Goal: Task Accomplishment & Management: Complete application form

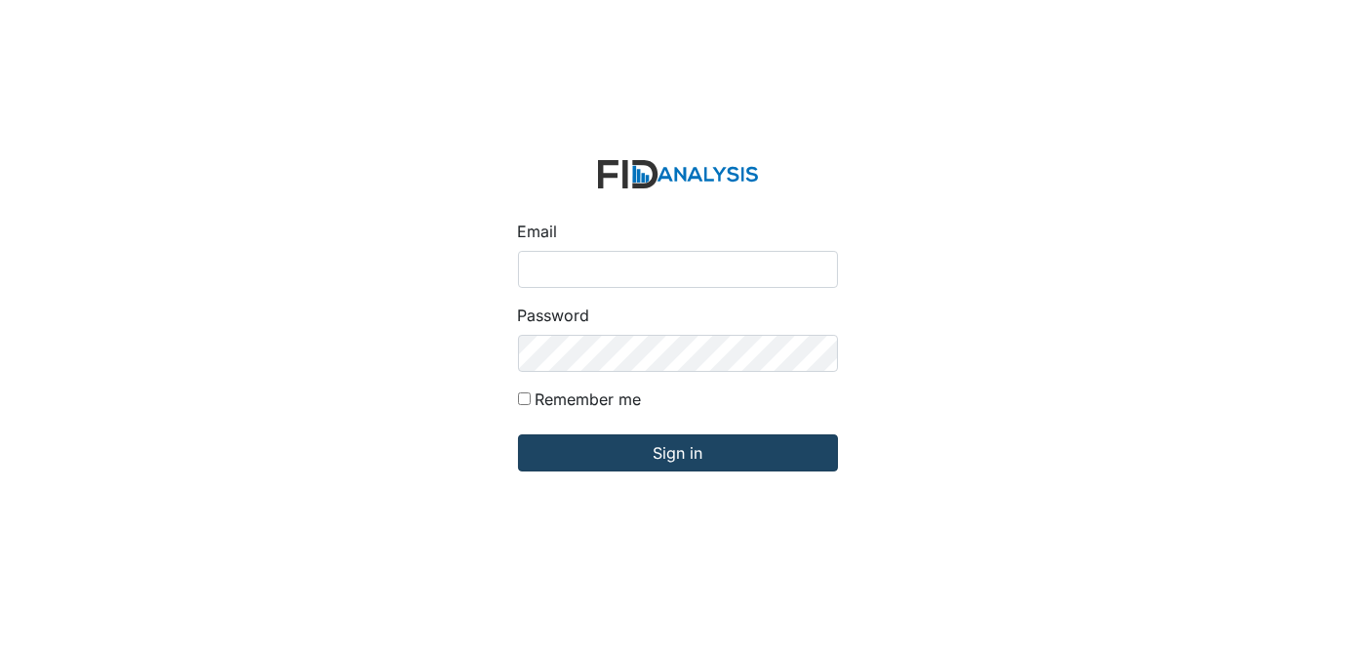
type input "[EMAIL_ADDRESS][DOMAIN_NAME]"
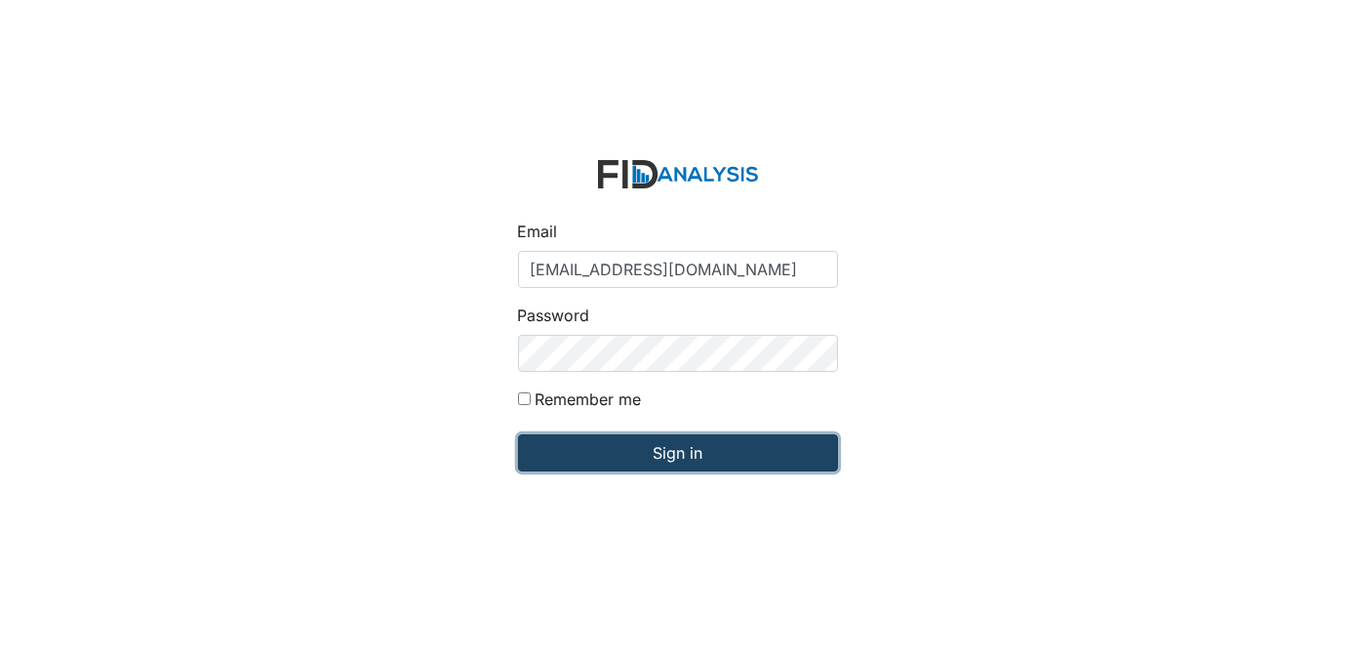
click at [775, 454] on input "Sign in" at bounding box center [678, 452] width 320 height 37
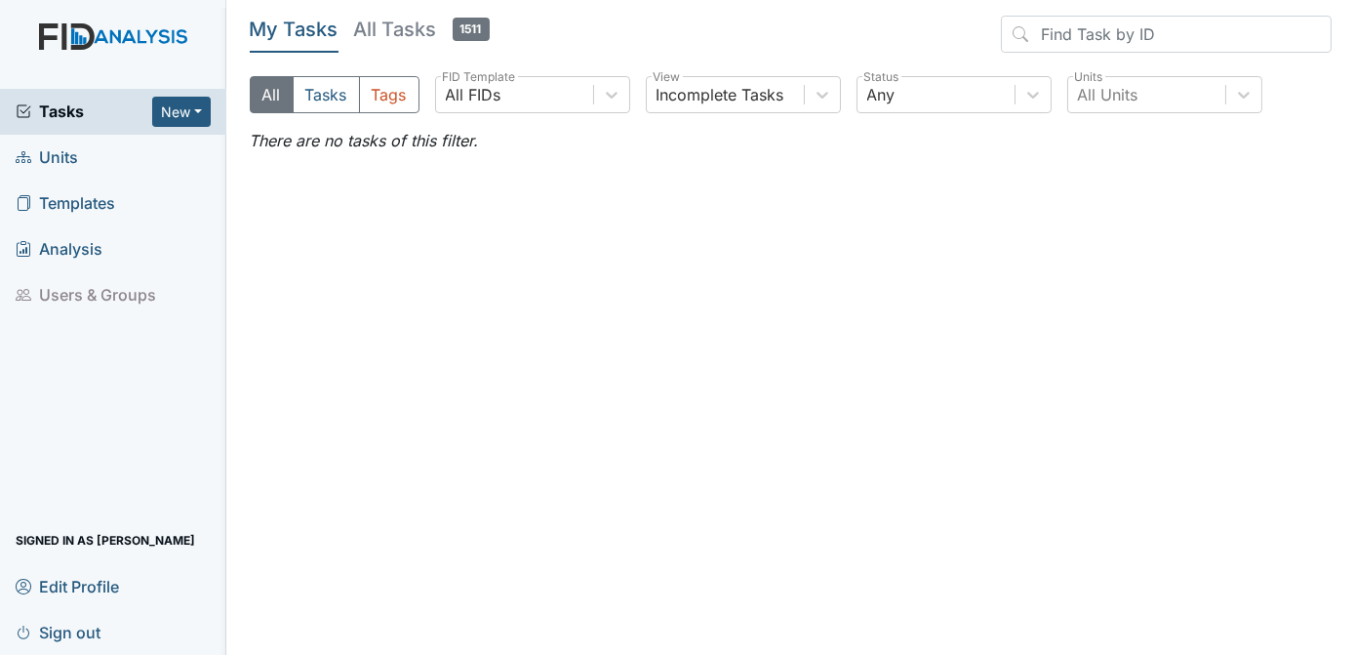
click at [67, 154] on span "Units" at bounding box center [47, 157] width 62 height 30
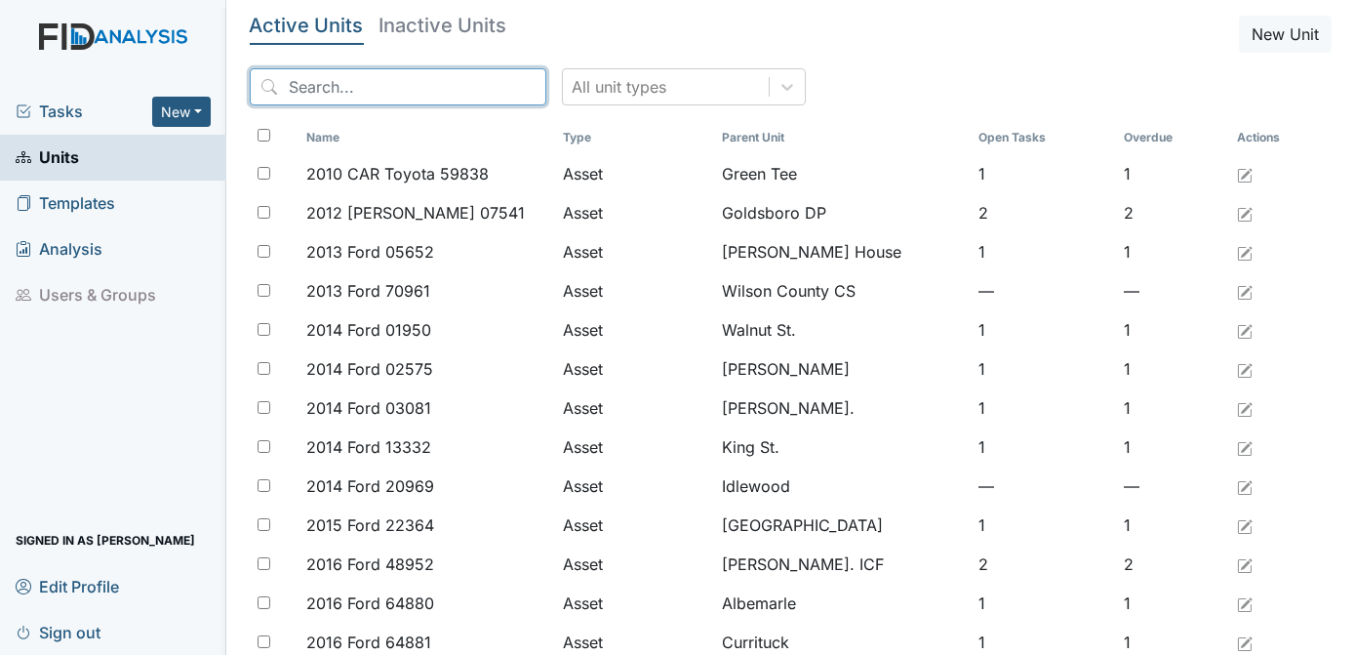
click at [364, 93] on input "search" at bounding box center [398, 86] width 297 height 37
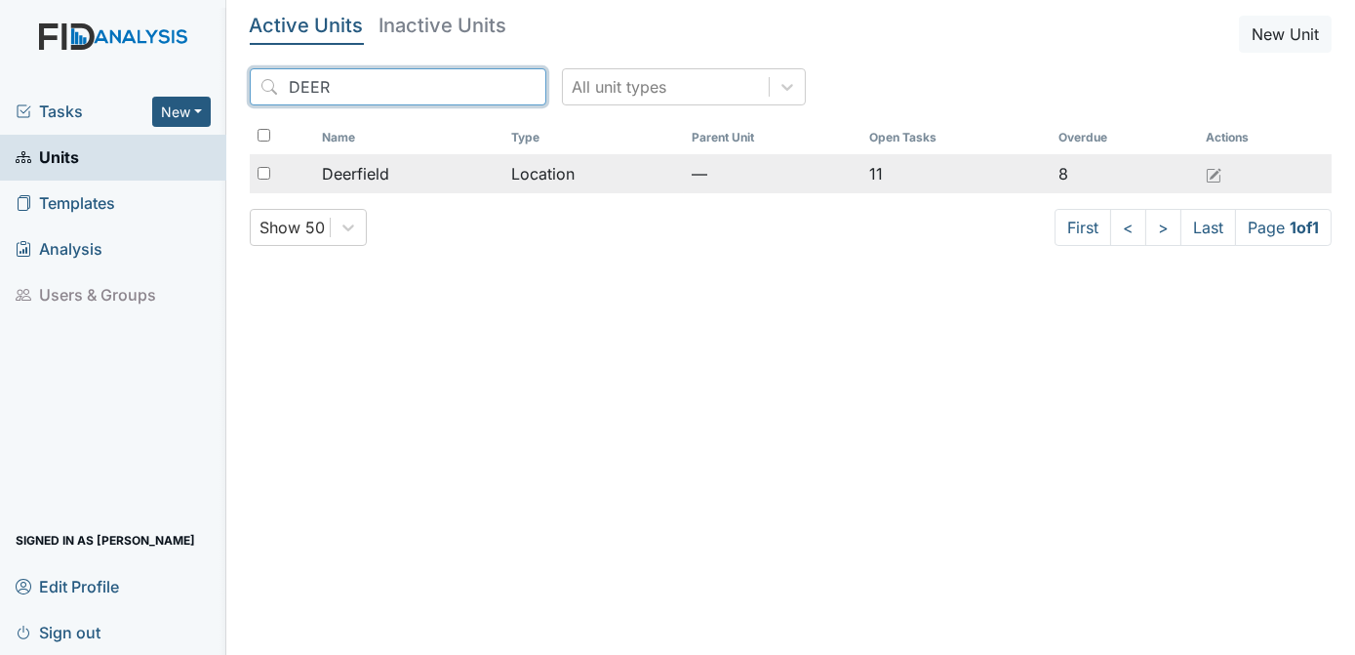
type input "DEER"
click at [267, 168] on input "checkbox" at bounding box center [264, 173] width 13 height 13
checkbox input "true"
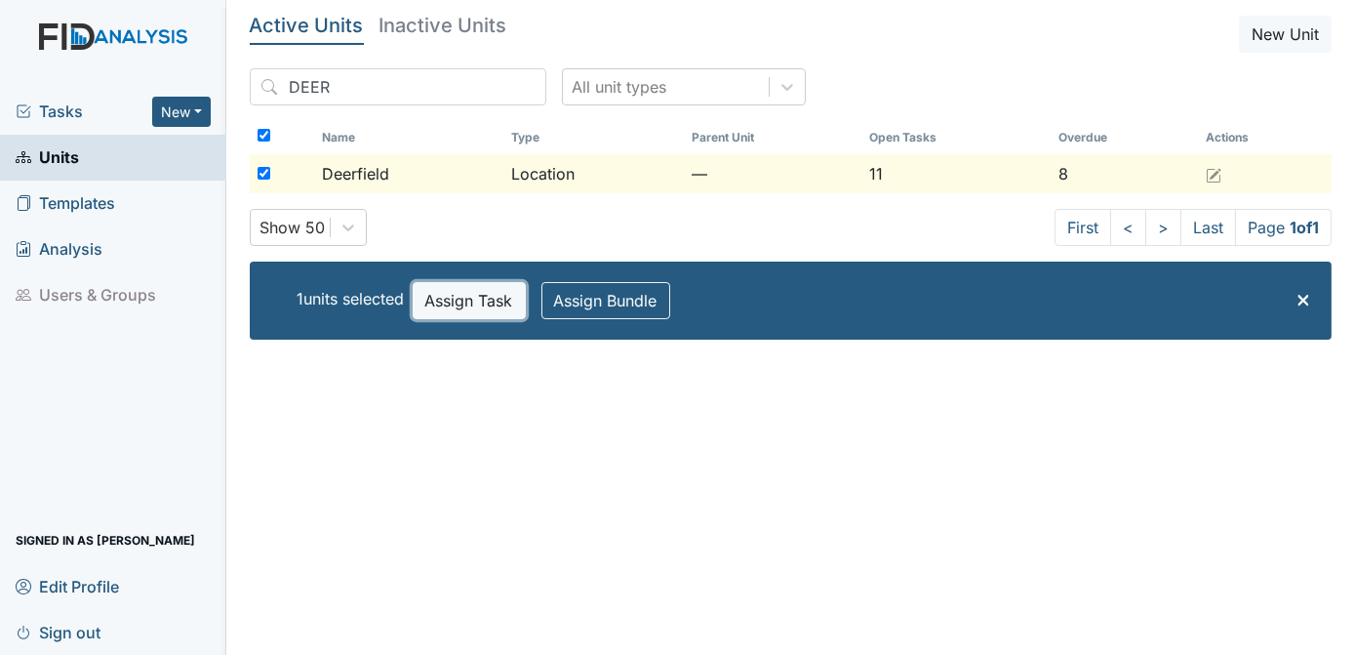
click at [459, 298] on button "Assign Task" at bounding box center [469, 300] width 113 height 37
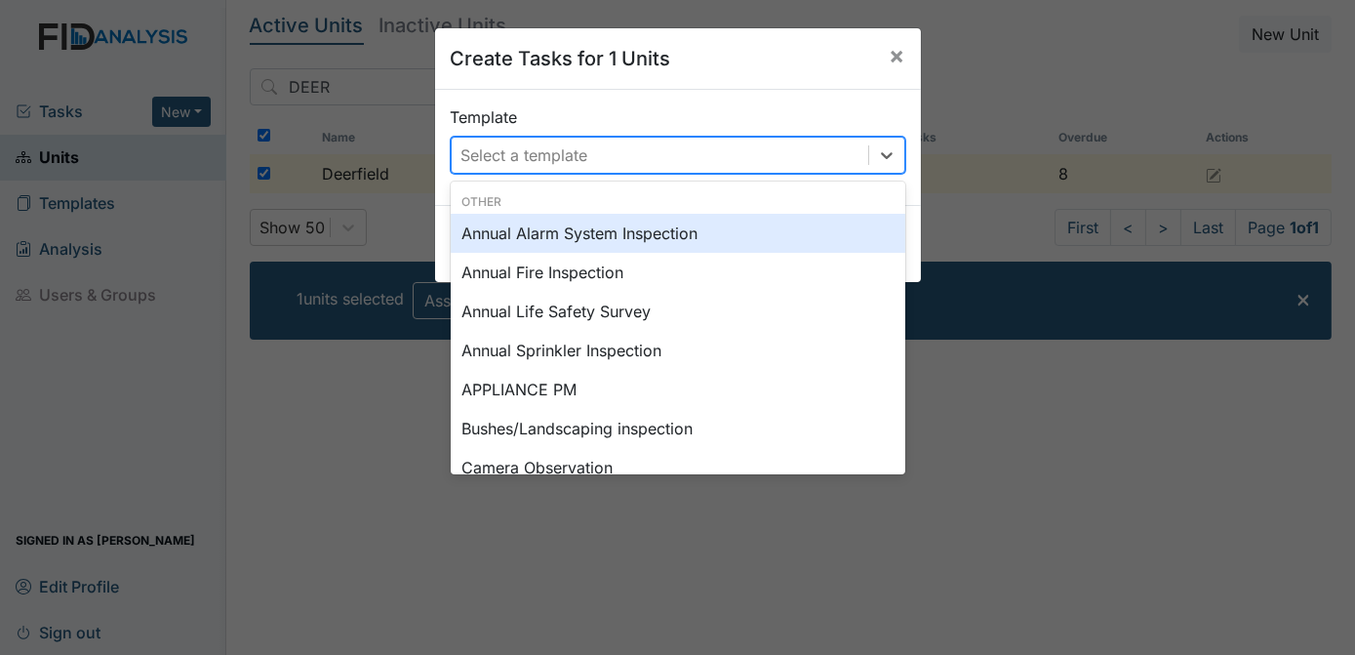
click at [572, 162] on div "Select a template" at bounding box center [524, 154] width 127 height 23
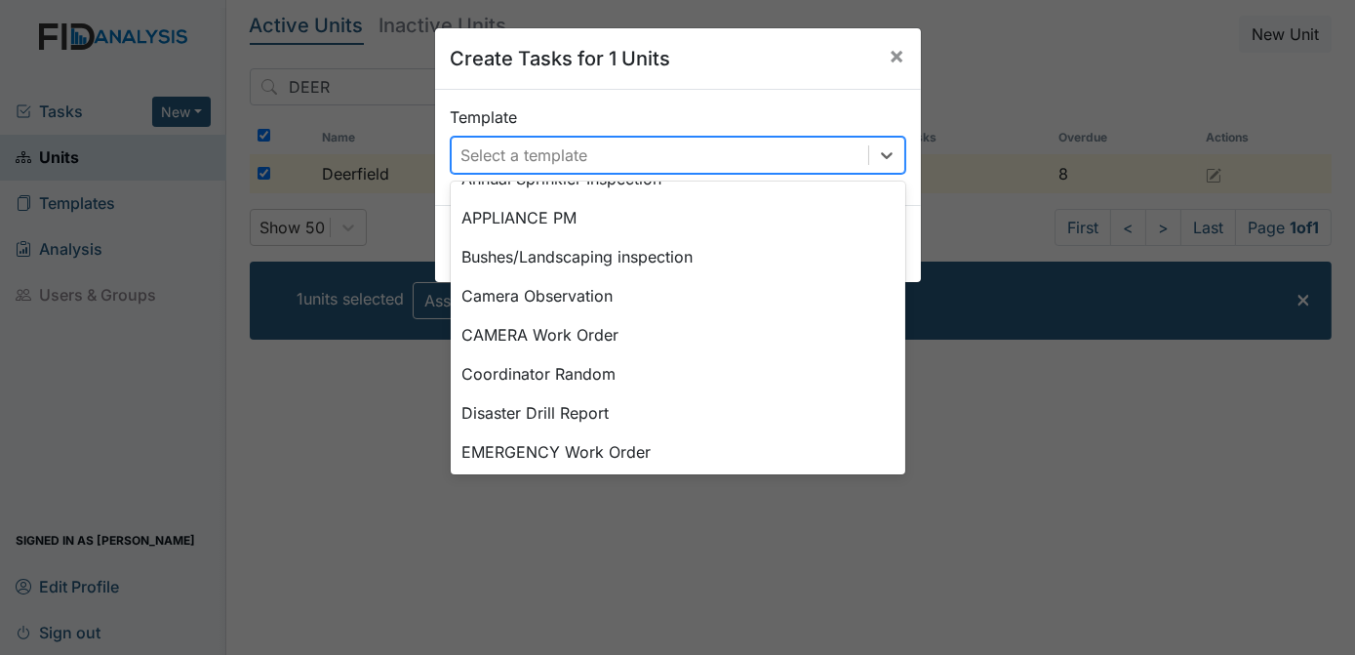
scroll to position [183, 0]
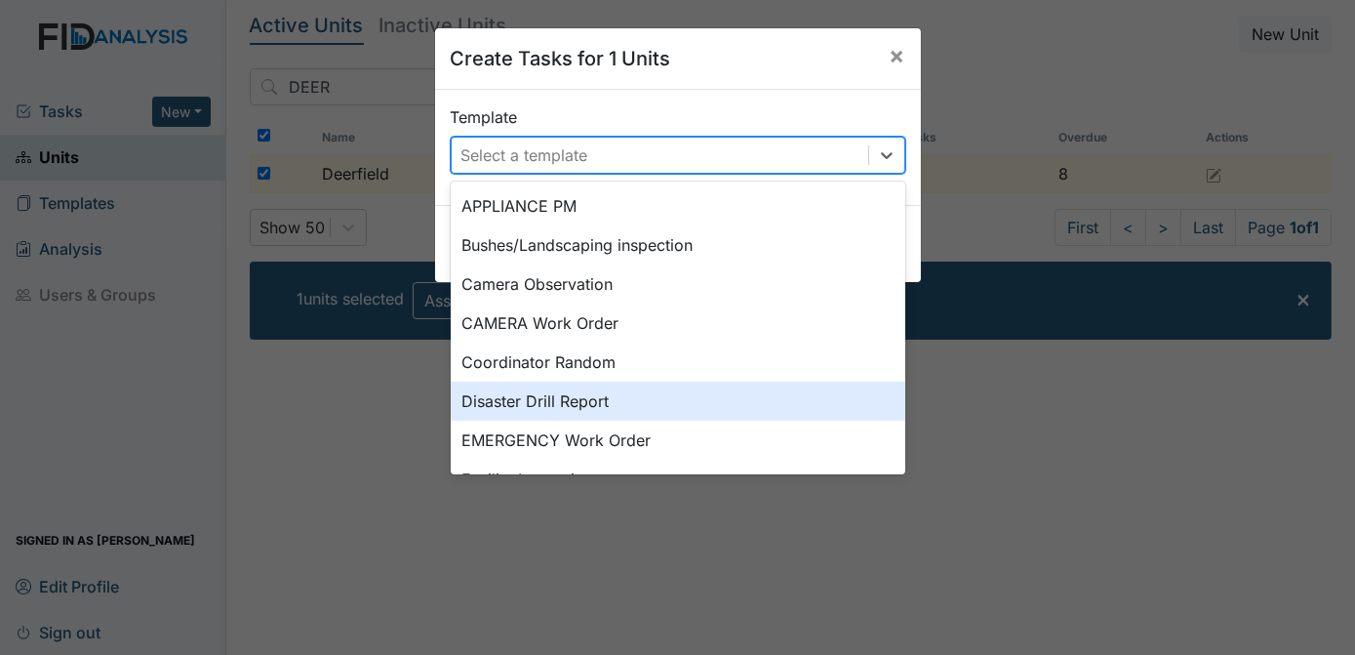
click at [572, 402] on div "Disaster Drill Report" at bounding box center [678, 400] width 455 height 39
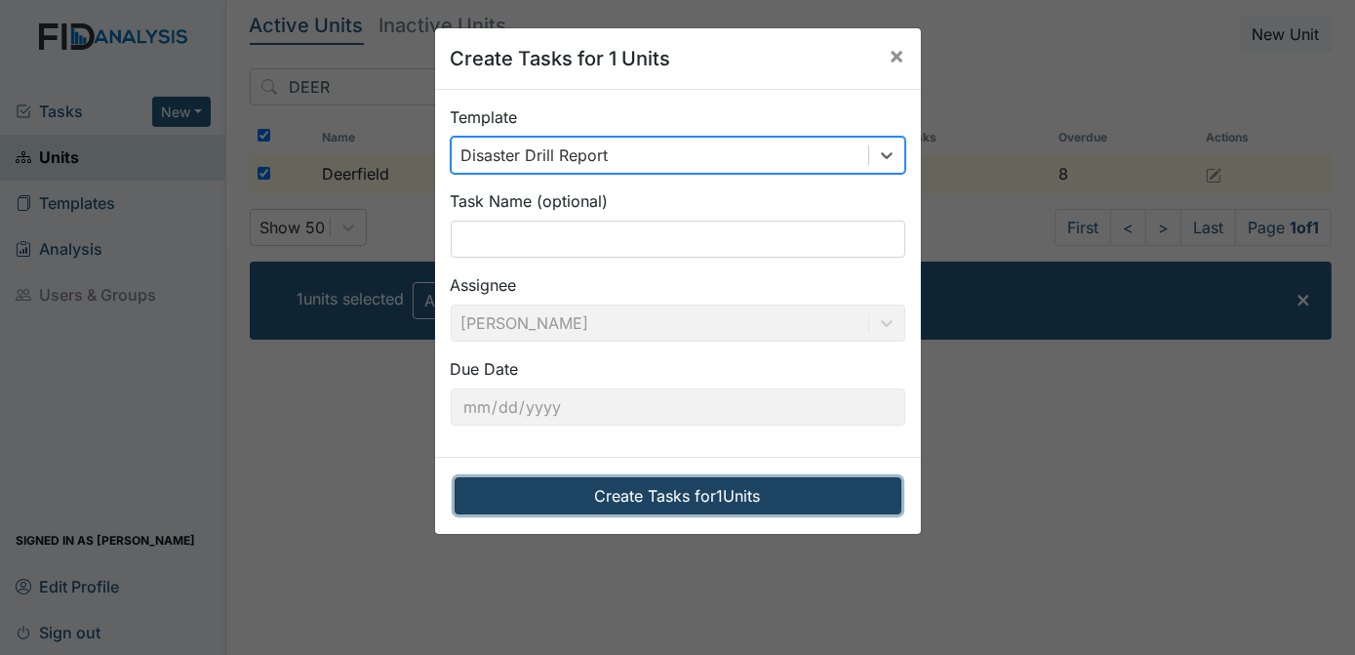
click at [634, 499] on button "Create Tasks for 1 Units" at bounding box center [678, 495] width 447 height 37
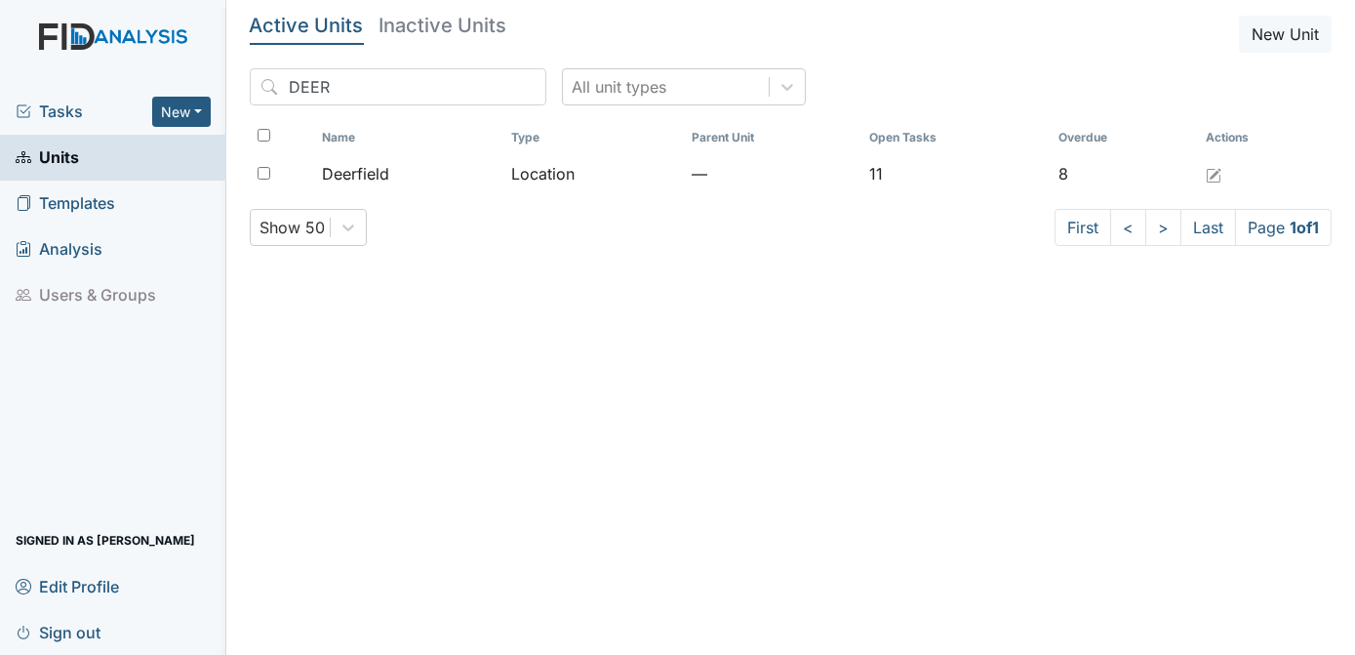
click at [80, 107] on span "Tasks" at bounding box center [84, 111] width 137 height 23
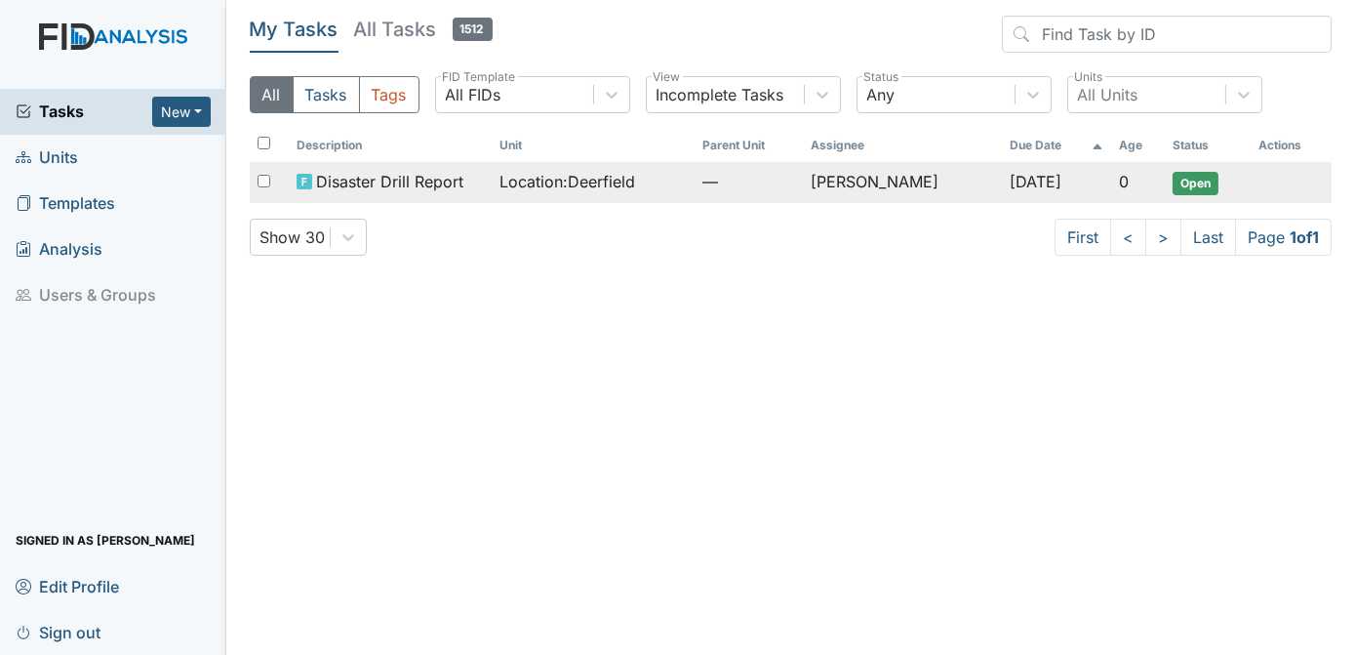
click at [1193, 182] on span "Open" at bounding box center [1196, 183] width 46 height 23
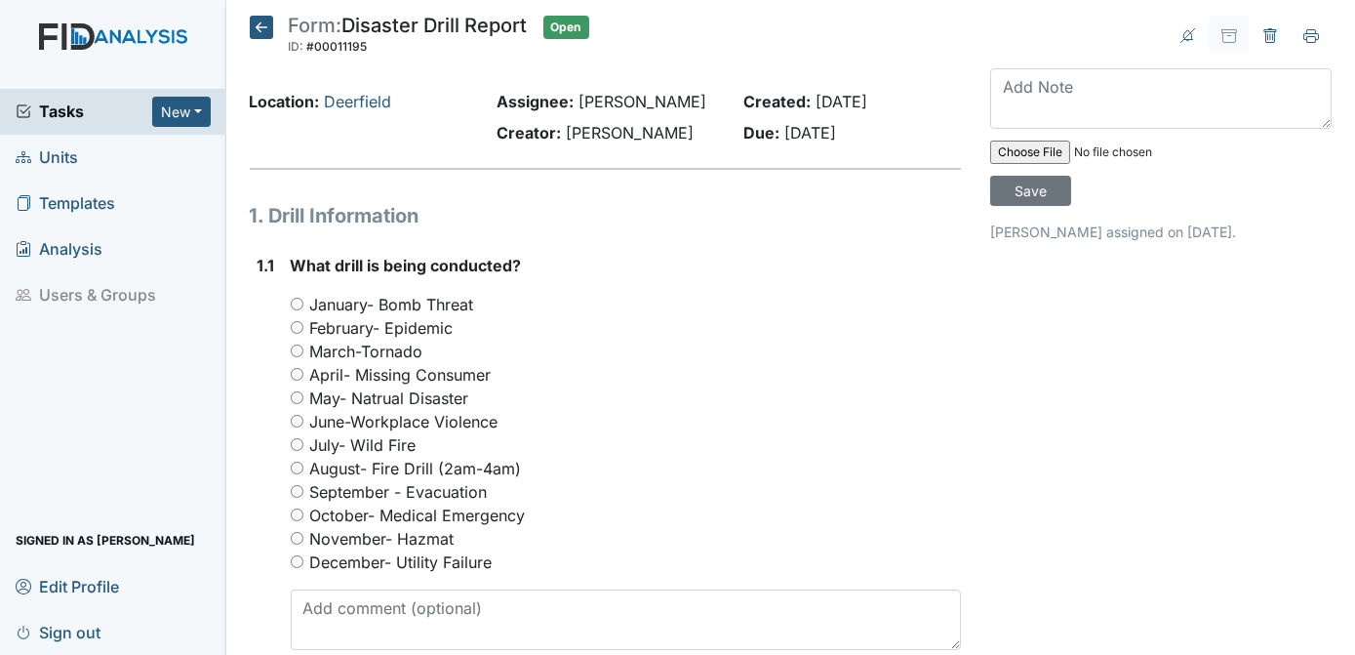
click at [297, 513] on input "October- Medical Emergency" at bounding box center [297, 514] width 13 height 13
radio input "true"
click at [925, 375] on div "April- Missing Consumer" at bounding box center [626, 374] width 671 height 23
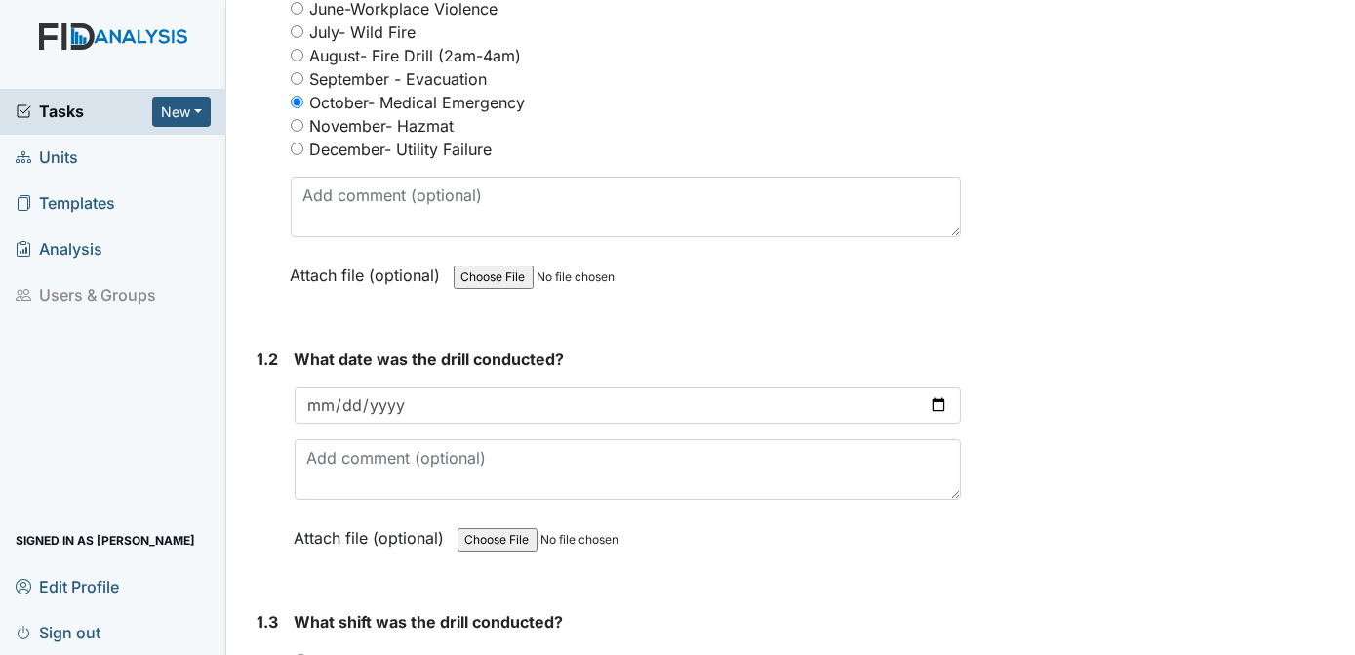
scroll to position [421, 0]
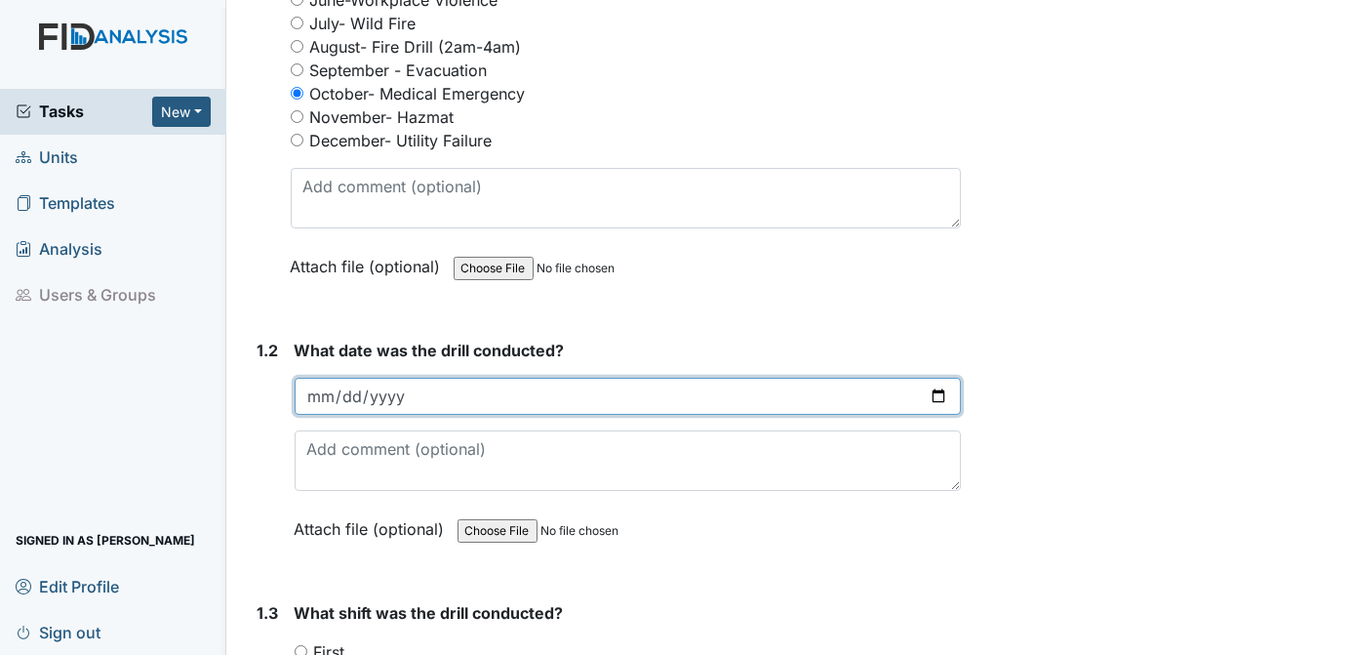
click at [478, 386] on input "date" at bounding box center [628, 396] width 667 height 37
type input "2025-10-09"
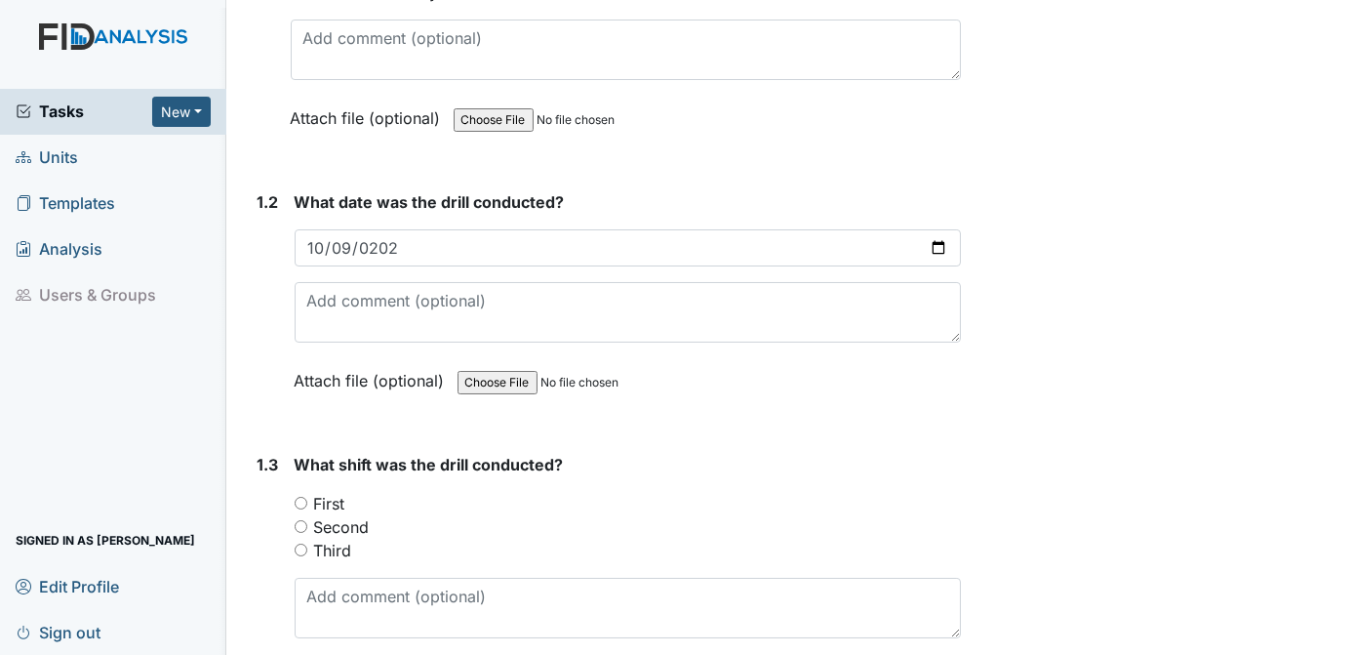
scroll to position [579, 0]
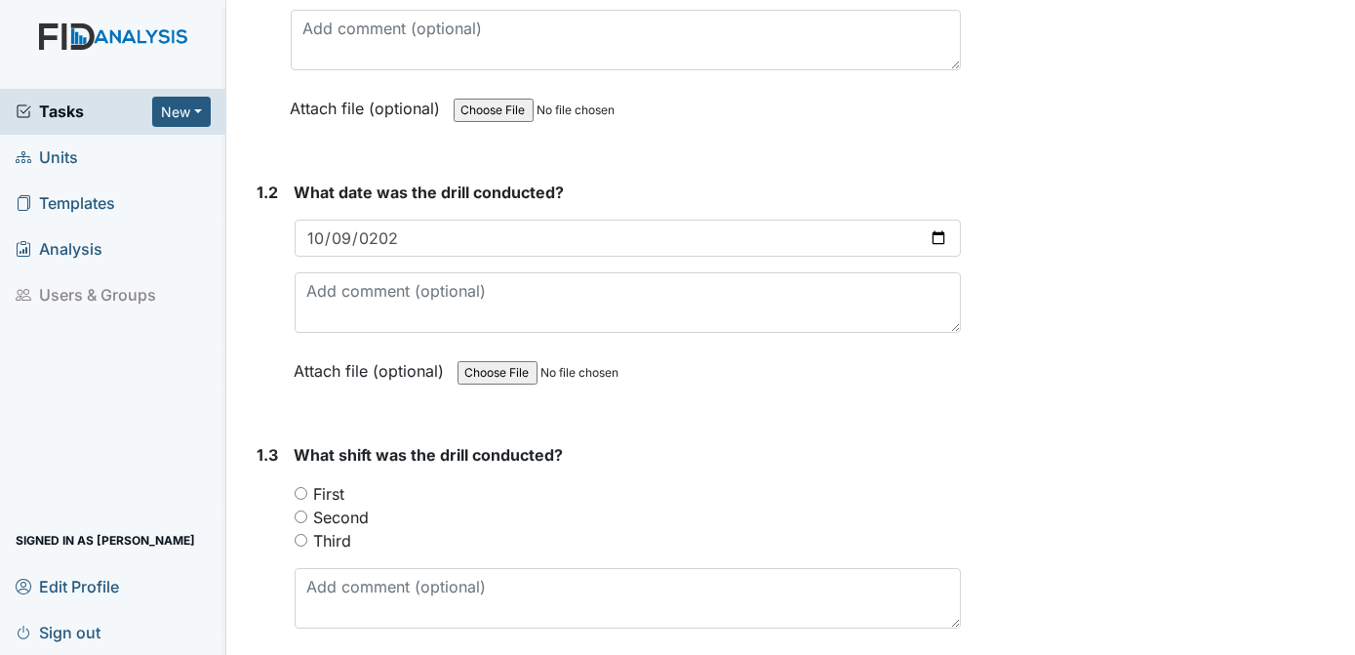
click at [303, 510] on input "Second" at bounding box center [301, 516] width 13 height 13
radio input "true"
click at [817, 445] on strong "What shift was the drill conducted?" at bounding box center [628, 454] width 667 height 23
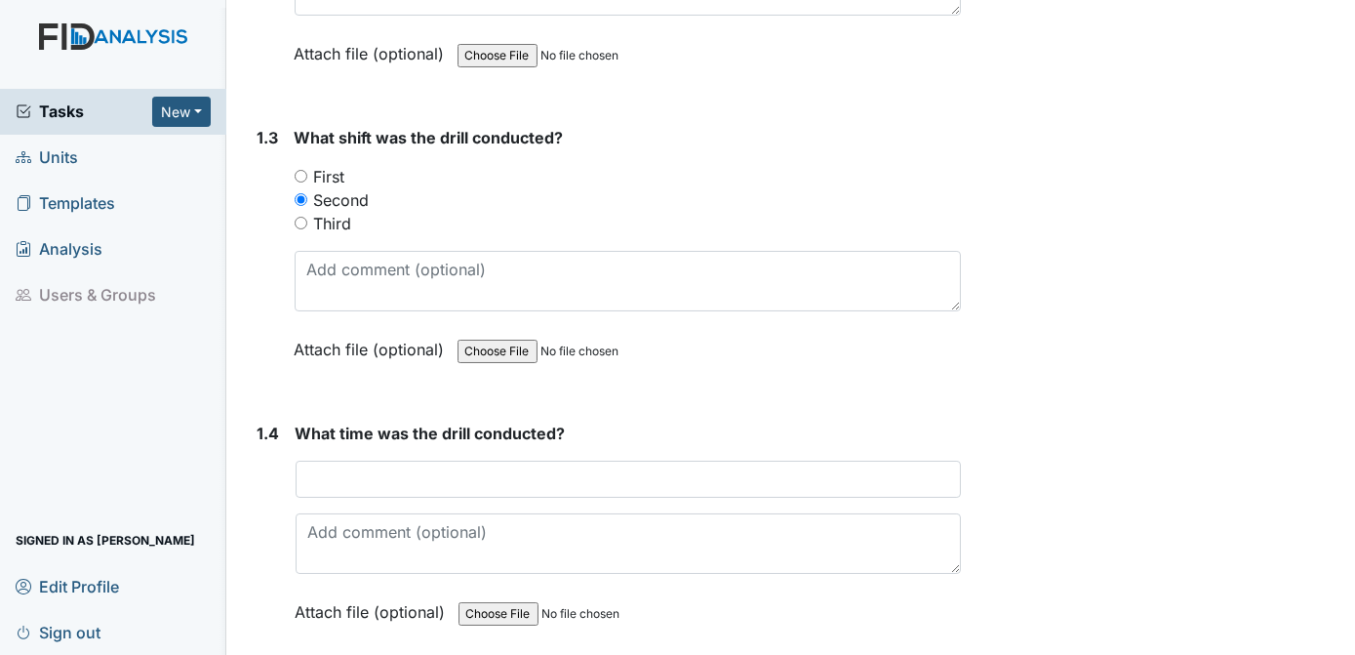
scroll to position [901, 0]
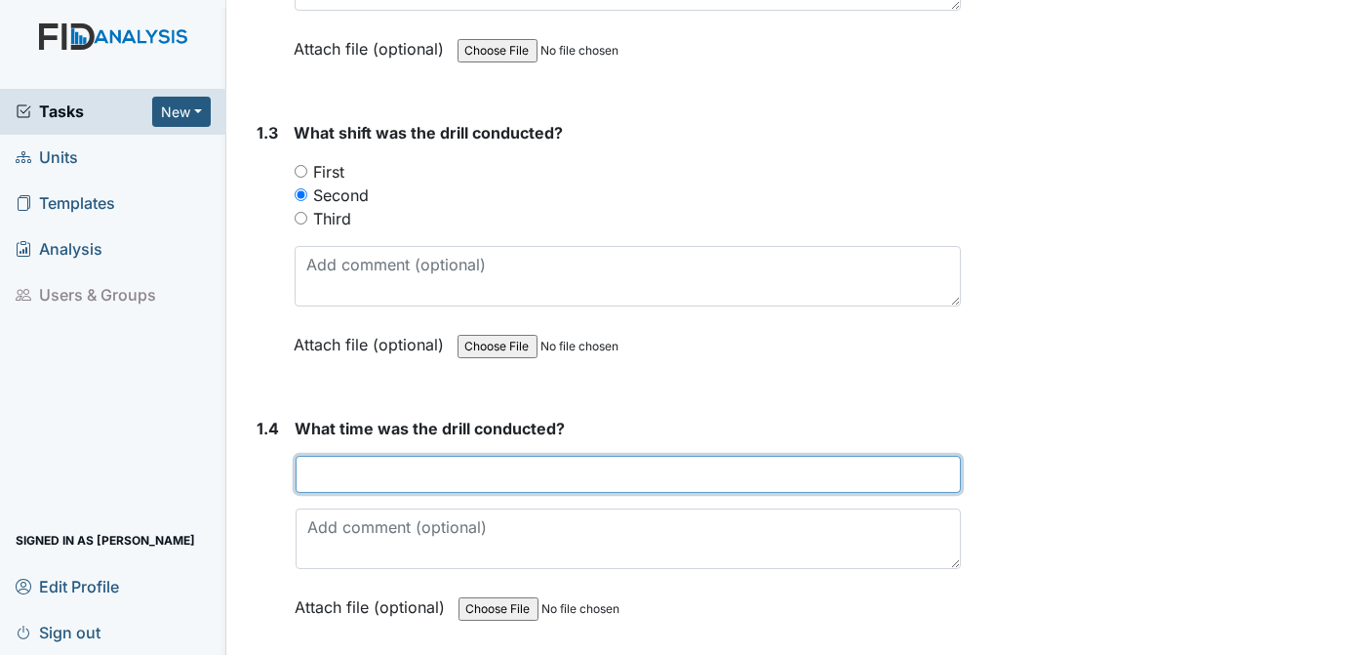
click at [582, 466] on input "text" at bounding box center [629, 474] width 666 height 37
click at [339, 469] on input "5:20P.M" at bounding box center [629, 474] width 666 height 37
type input "5:20 P.M"
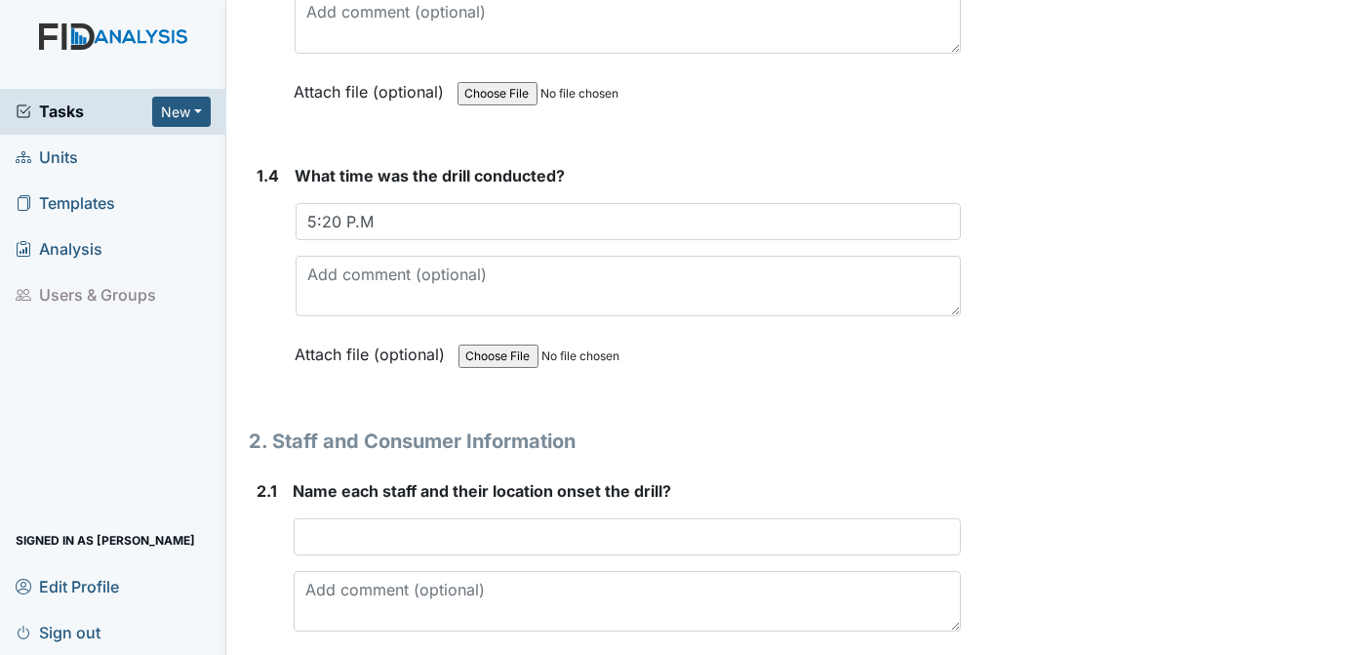
scroll to position [1163, 0]
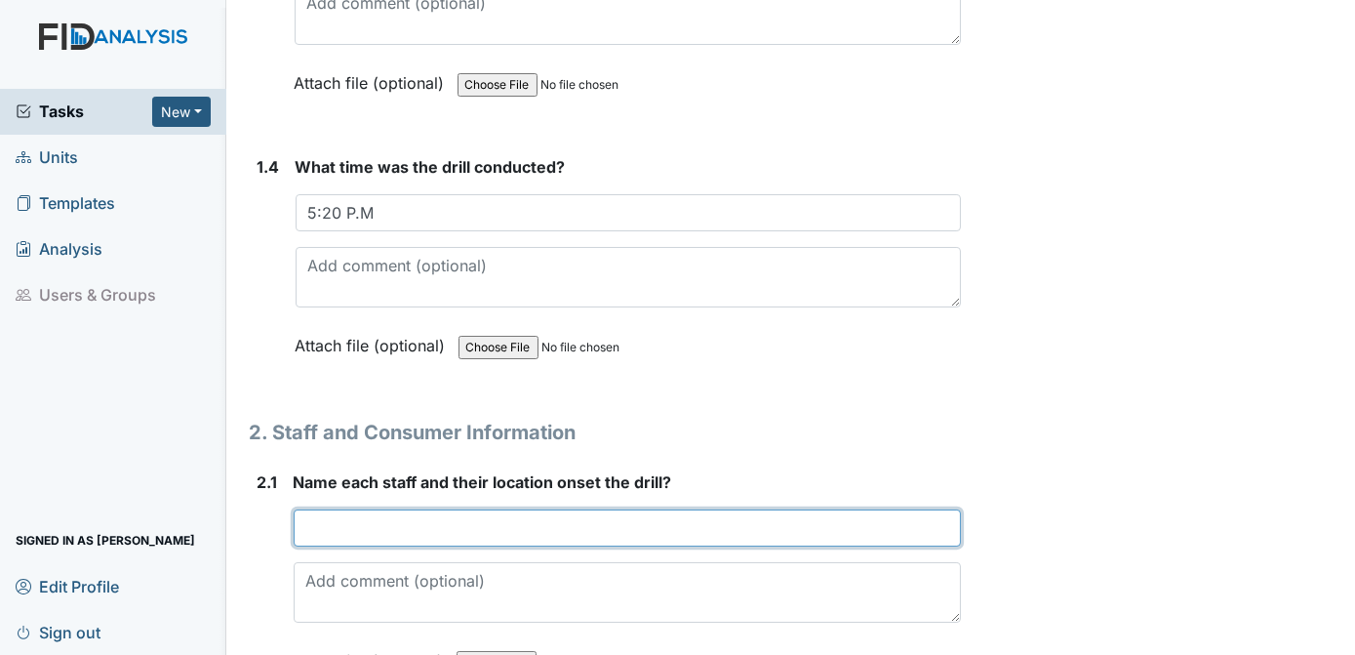
click at [315, 525] on input "text" at bounding box center [628, 527] width 668 height 37
type input "M. KEE LIVINGROOM O.HAMMIEL KITCHEN"
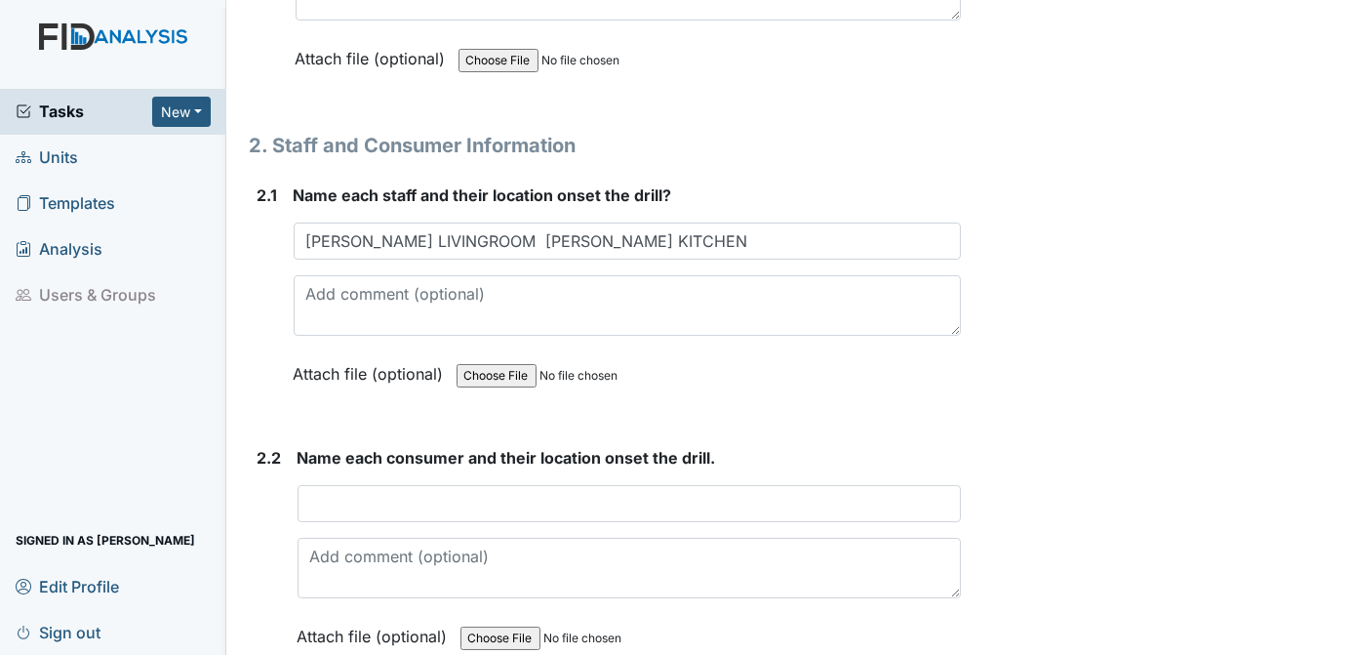
scroll to position [1455, 0]
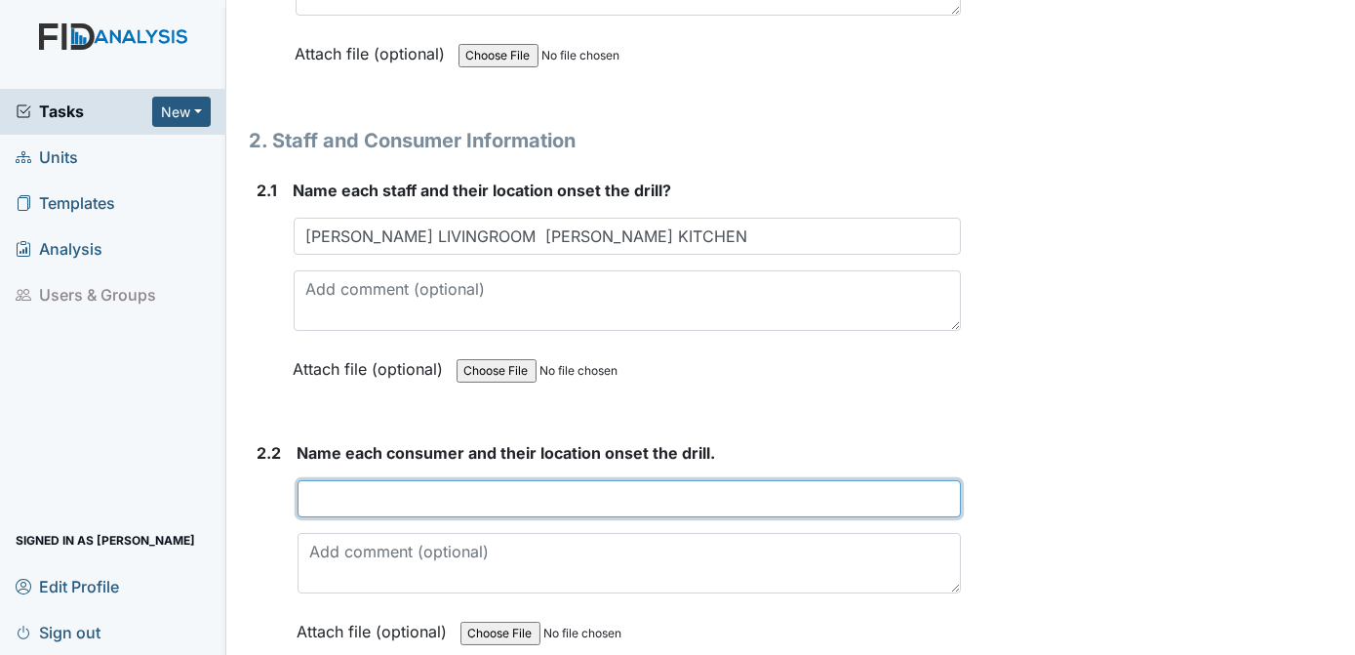
click at [345, 482] on input "text" at bounding box center [630, 498] width 664 height 37
click at [345, 482] on input "T" at bounding box center [630, 498] width 664 height 37
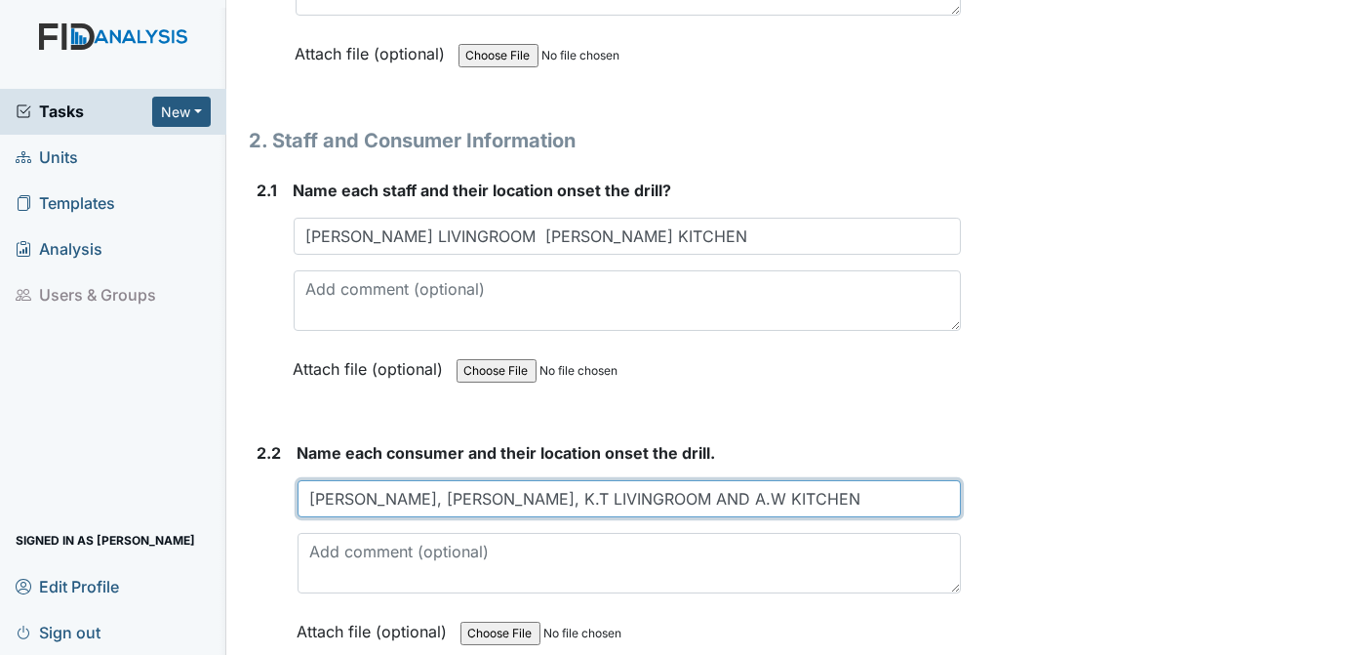
type input "T.D KITCHEN, R.H KITCHEN, K.T LIVINGROOM AND A.W KITCHEN"
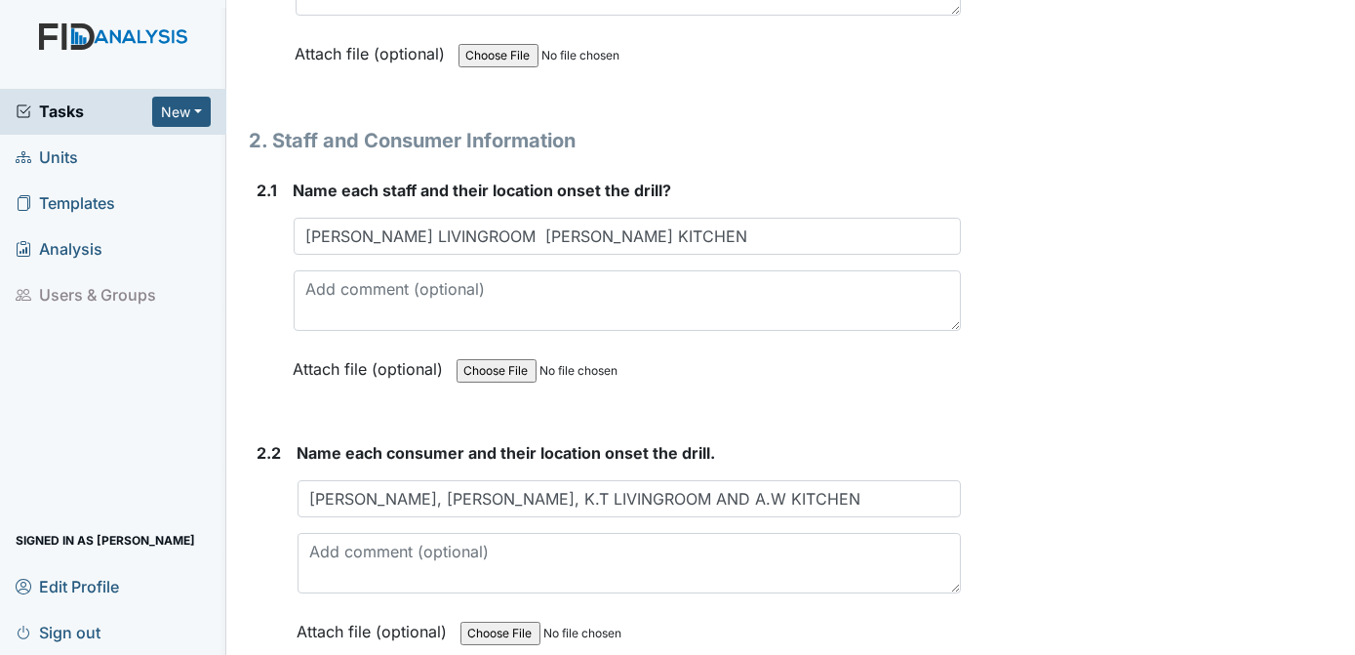
click at [1112, 349] on div "Archive Task × Are you sure you want to archive this task? It will appear as in…" at bounding box center [1161, 425] width 371 height 3728
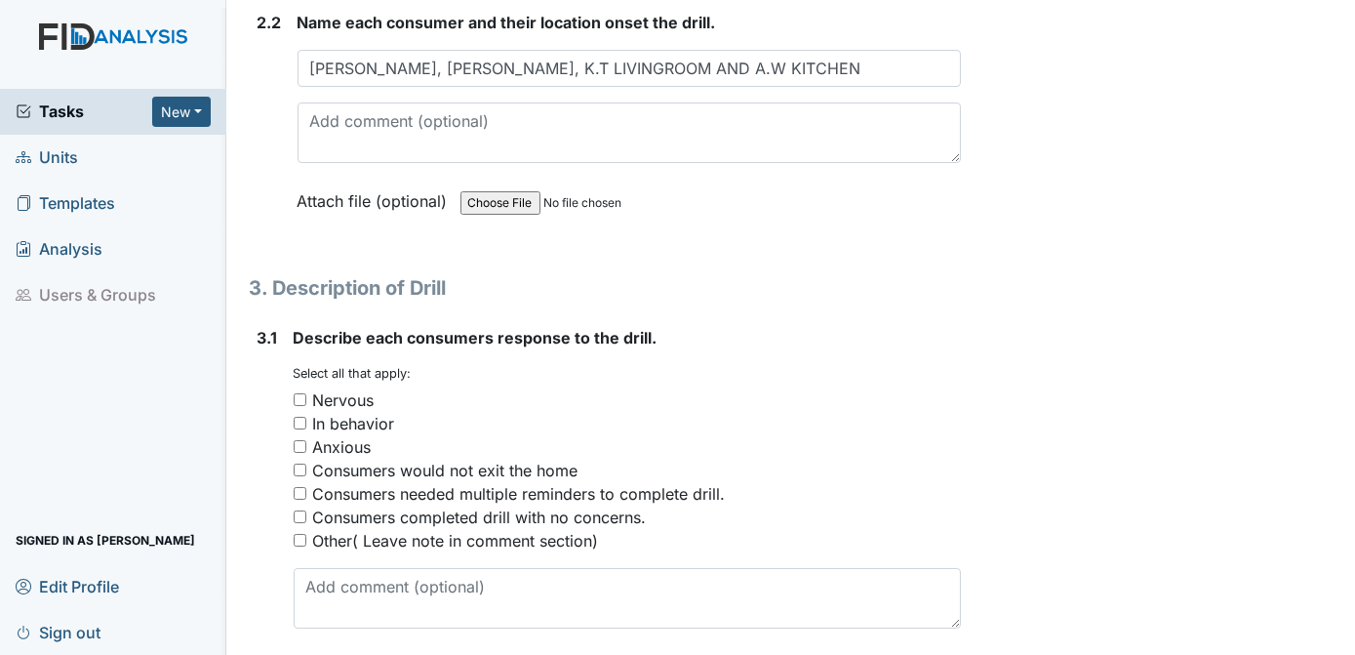
scroll to position [1876, 0]
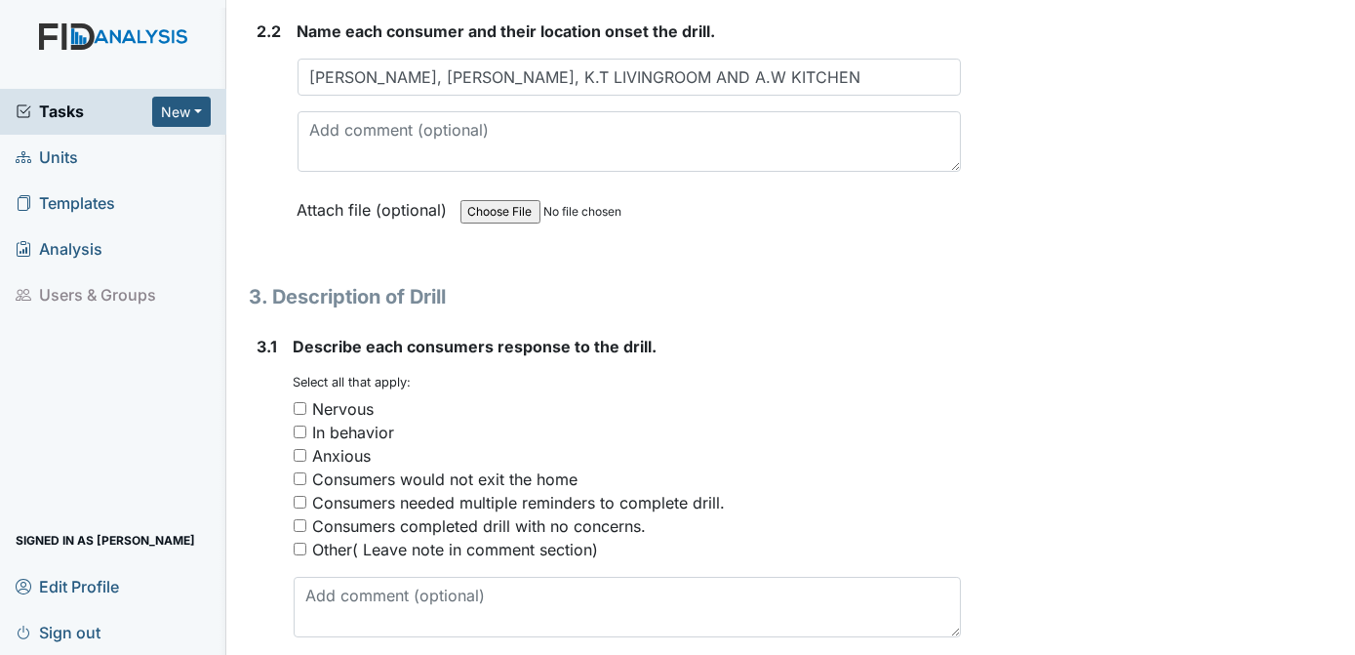
click at [298, 519] on input "Consumers completed drill with no concerns." at bounding box center [300, 525] width 13 height 13
checkbox input "true"
click at [1058, 377] on div "Archive Task × Are you sure you want to archive this task? It will appear as in…" at bounding box center [1161, 4] width 371 height 3728
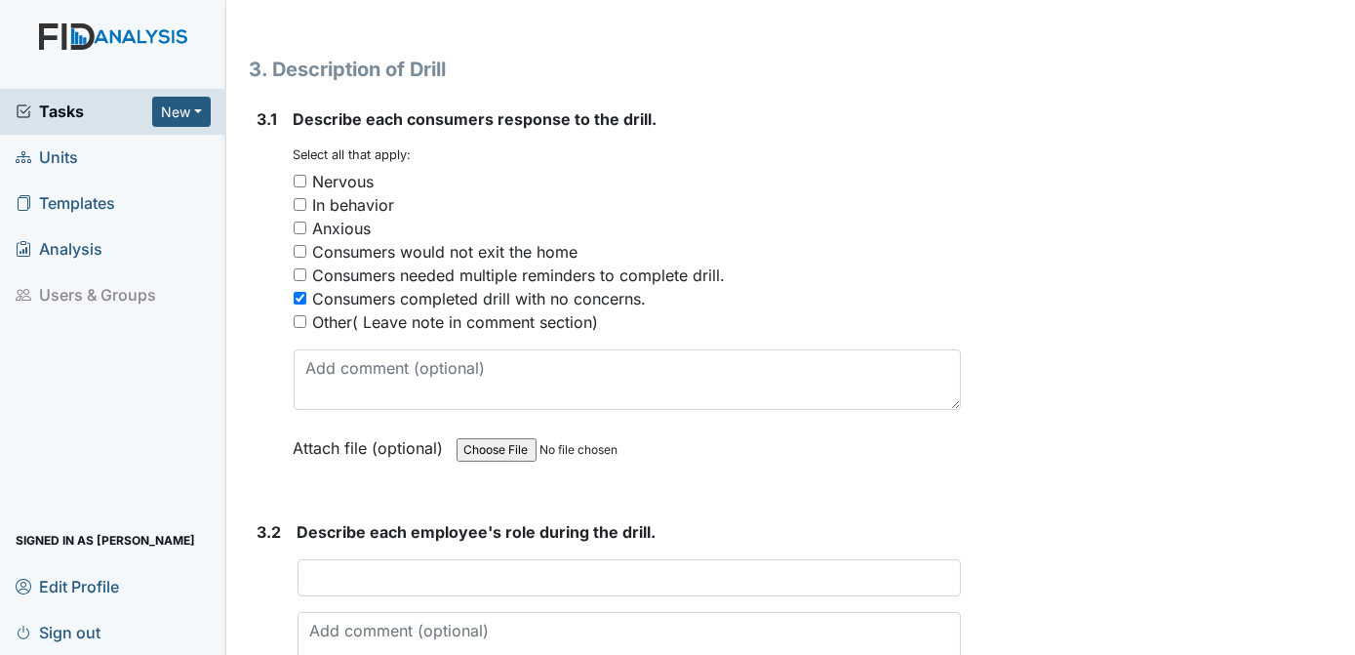
scroll to position [2112, 0]
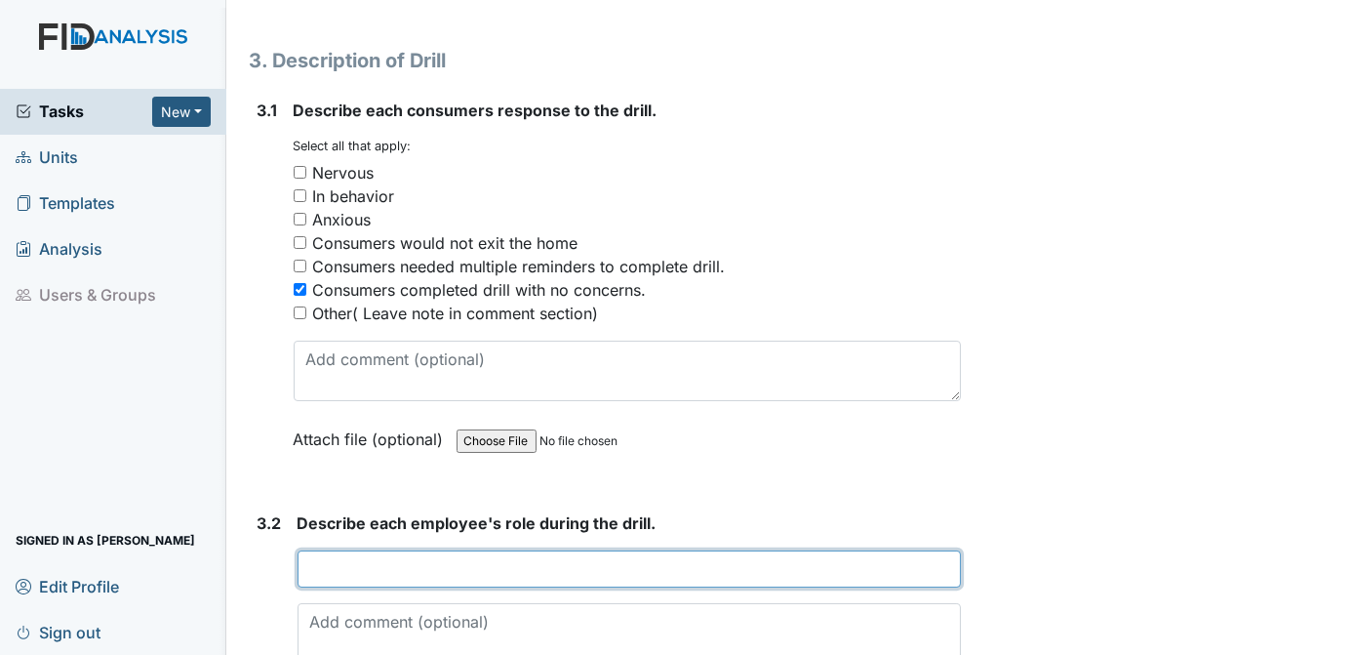
click at [312, 555] on input "text" at bounding box center [630, 568] width 664 height 37
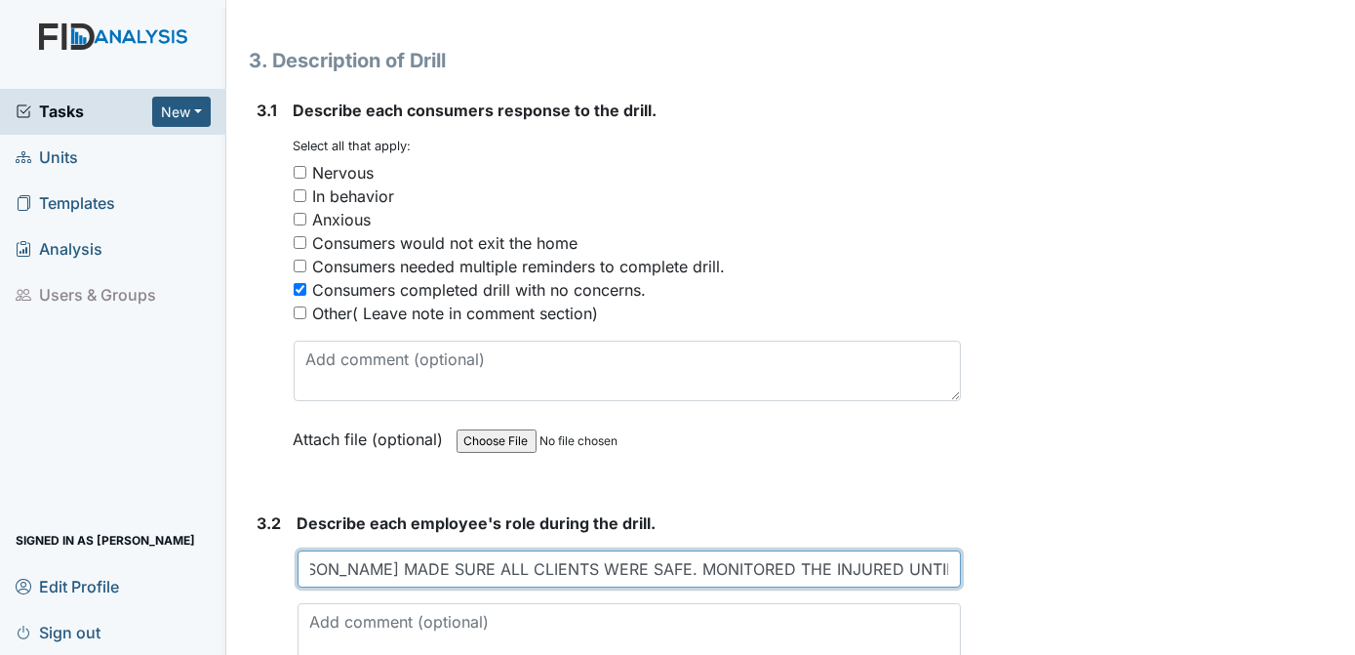
scroll to position [0, 993]
type input "M.KEE NOTICED CLIENT ON THE FLOOR, CALLED 911 AND THE SUPERVISOR REPORTED PROCE…"
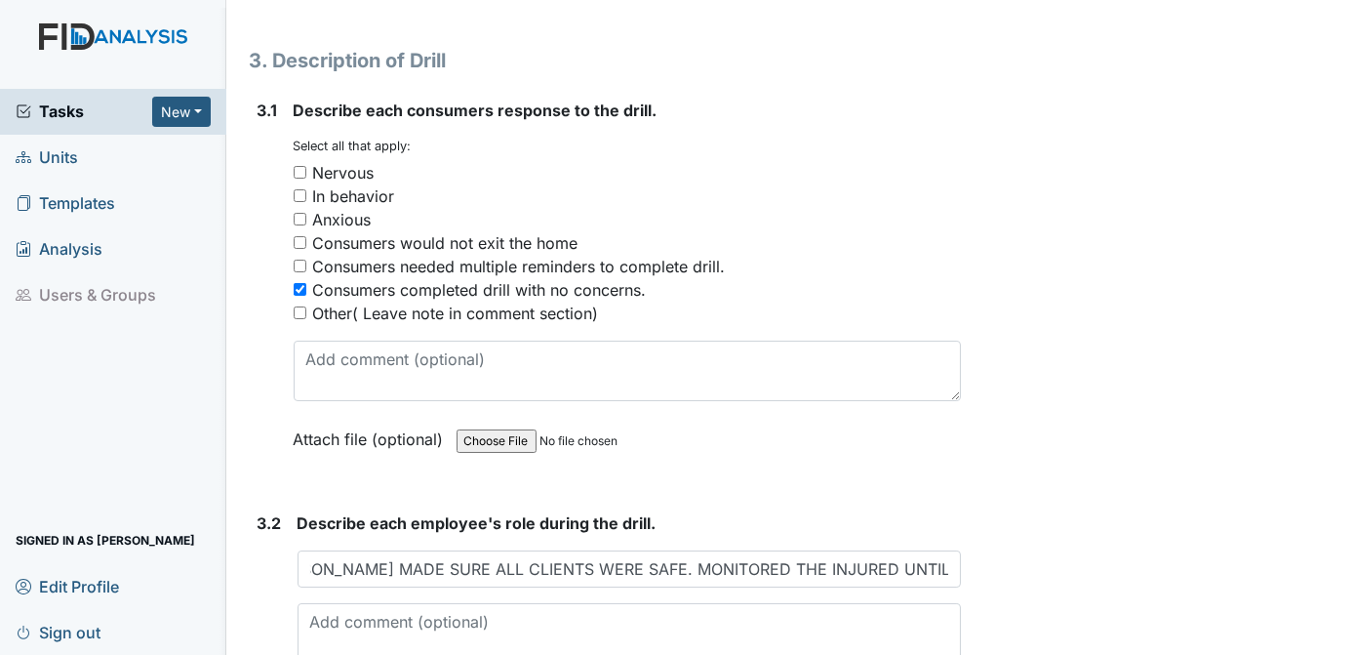
scroll to position [0, 0]
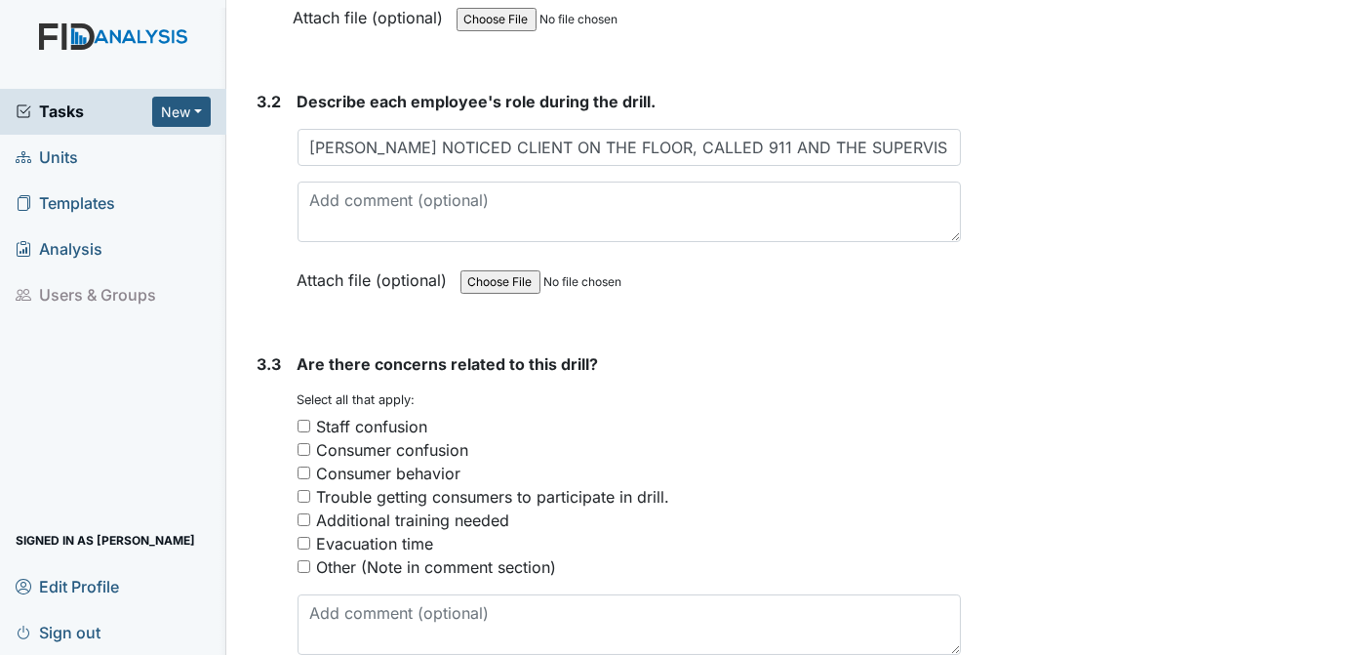
scroll to position [2546, 0]
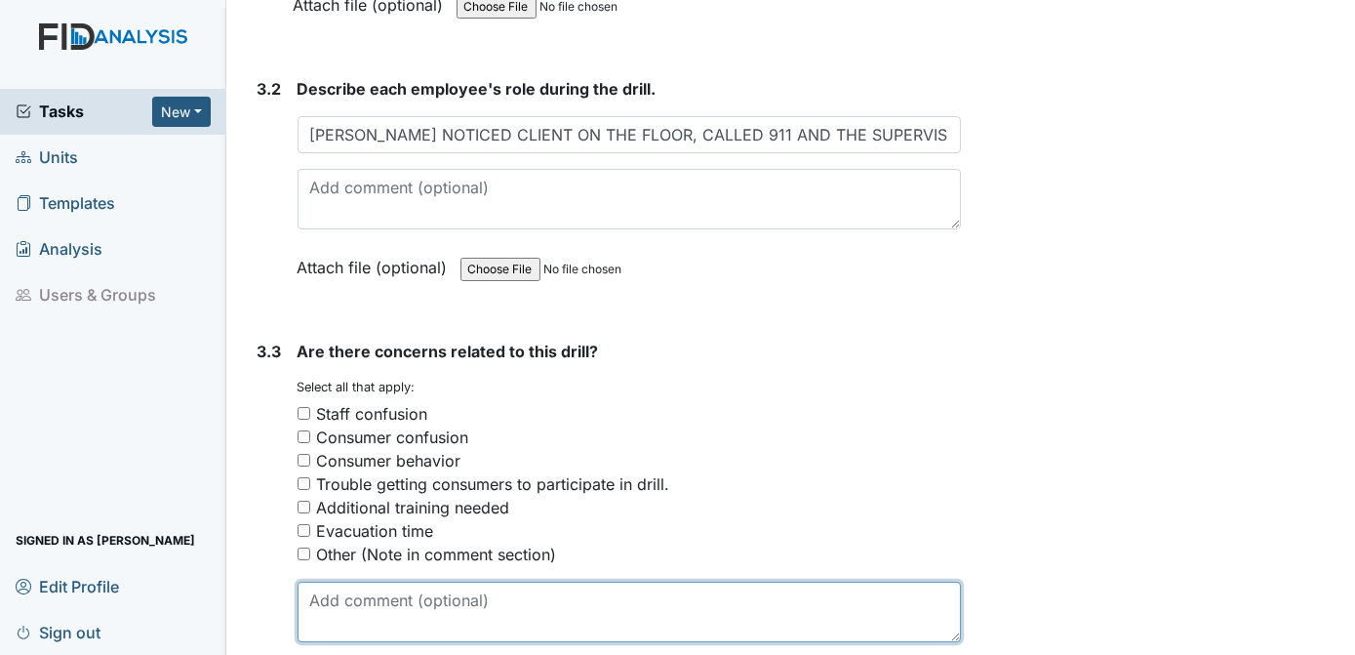
click at [411, 605] on textarea at bounding box center [630, 611] width 664 height 60
type textarea "N/A"
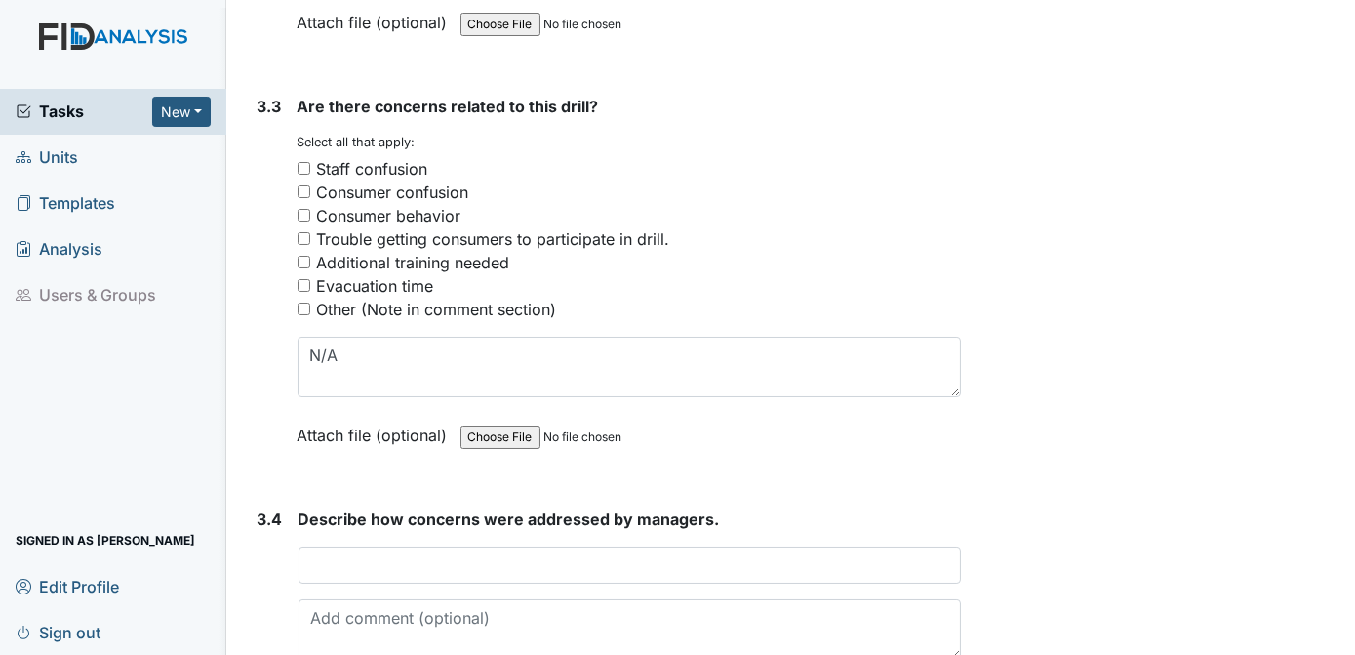
scroll to position [2812, 0]
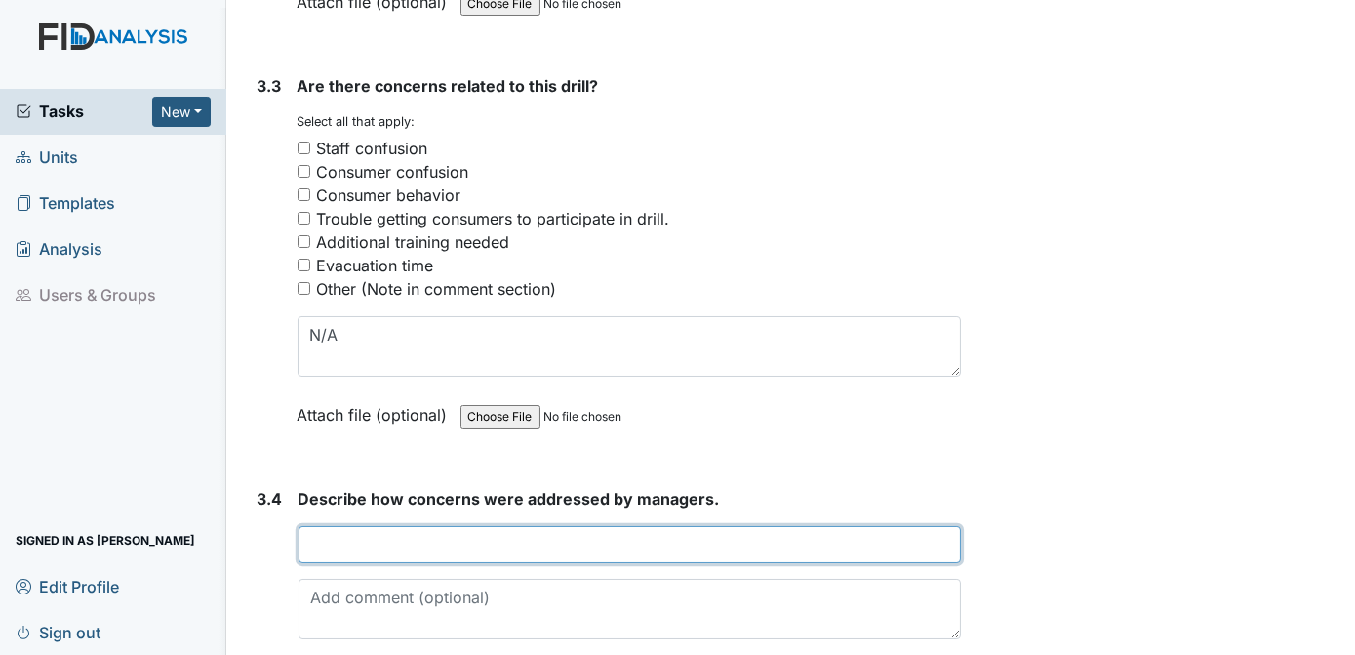
click at [407, 529] on input "text" at bounding box center [630, 544] width 663 height 37
type input "N/A"
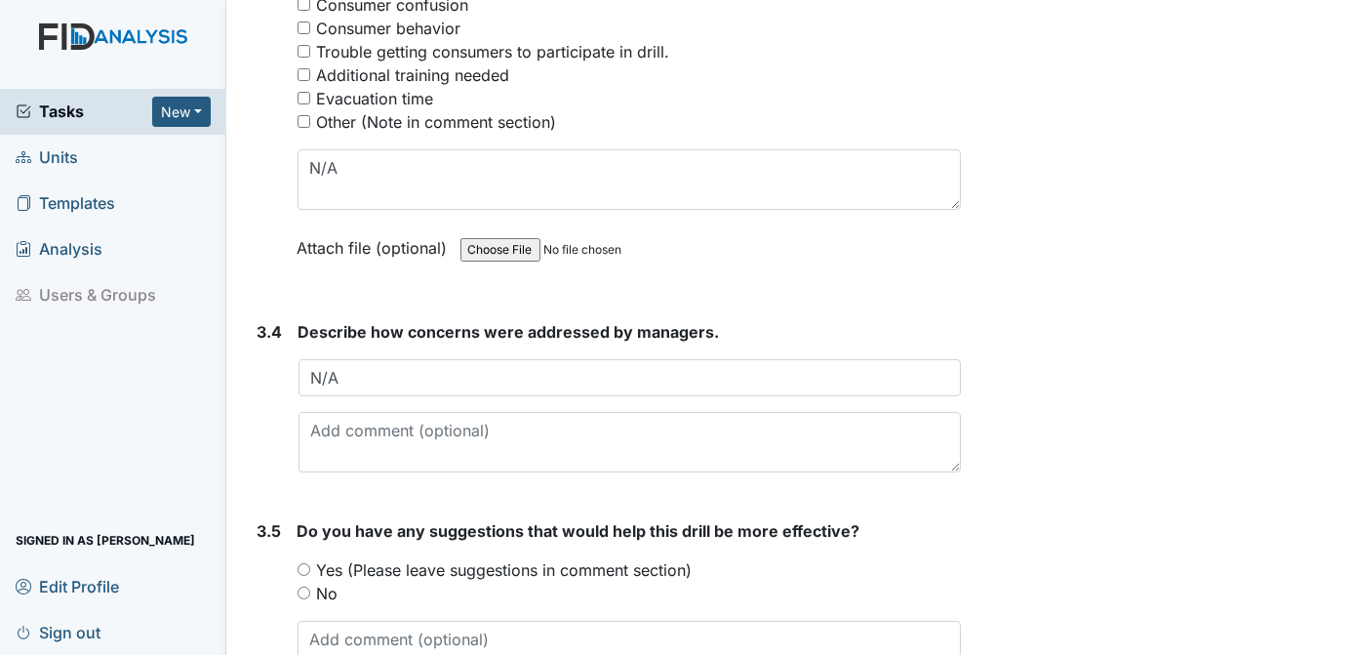
scroll to position [3087, 0]
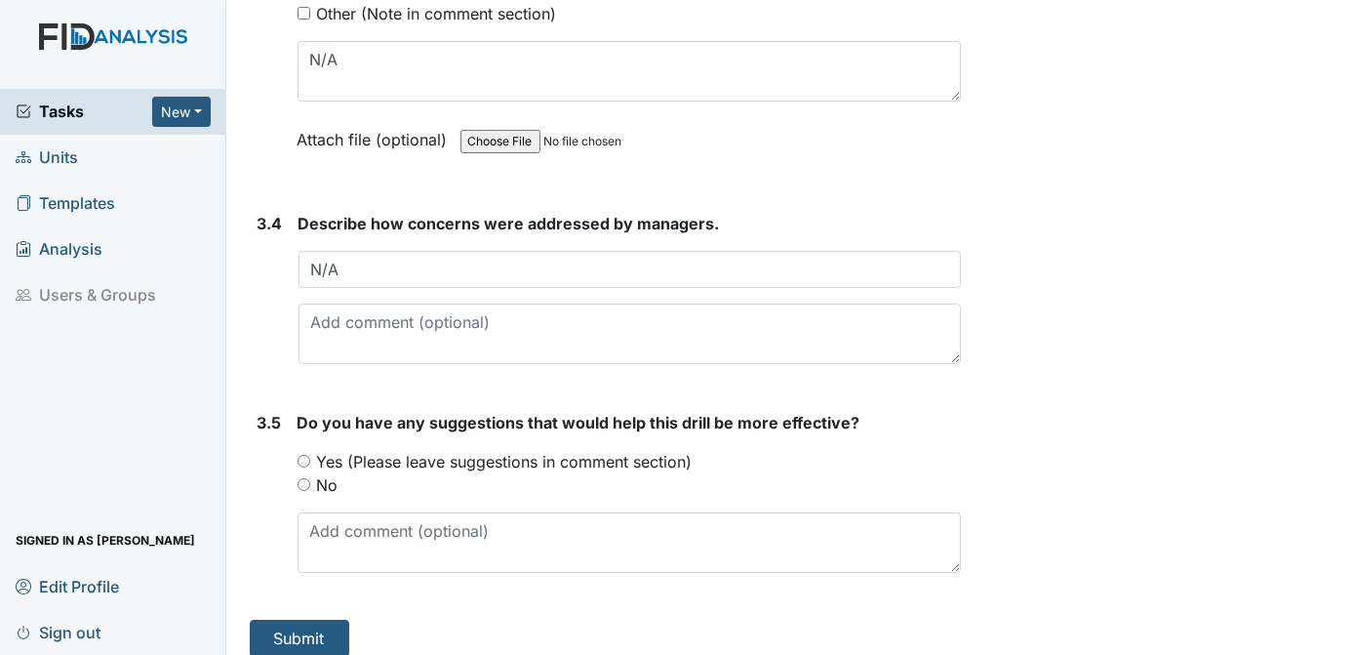
click at [302, 478] on input "No" at bounding box center [304, 484] width 13 height 13
radio input "true"
click at [322, 619] on button "Submit" at bounding box center [300, 637] width 100 height 37
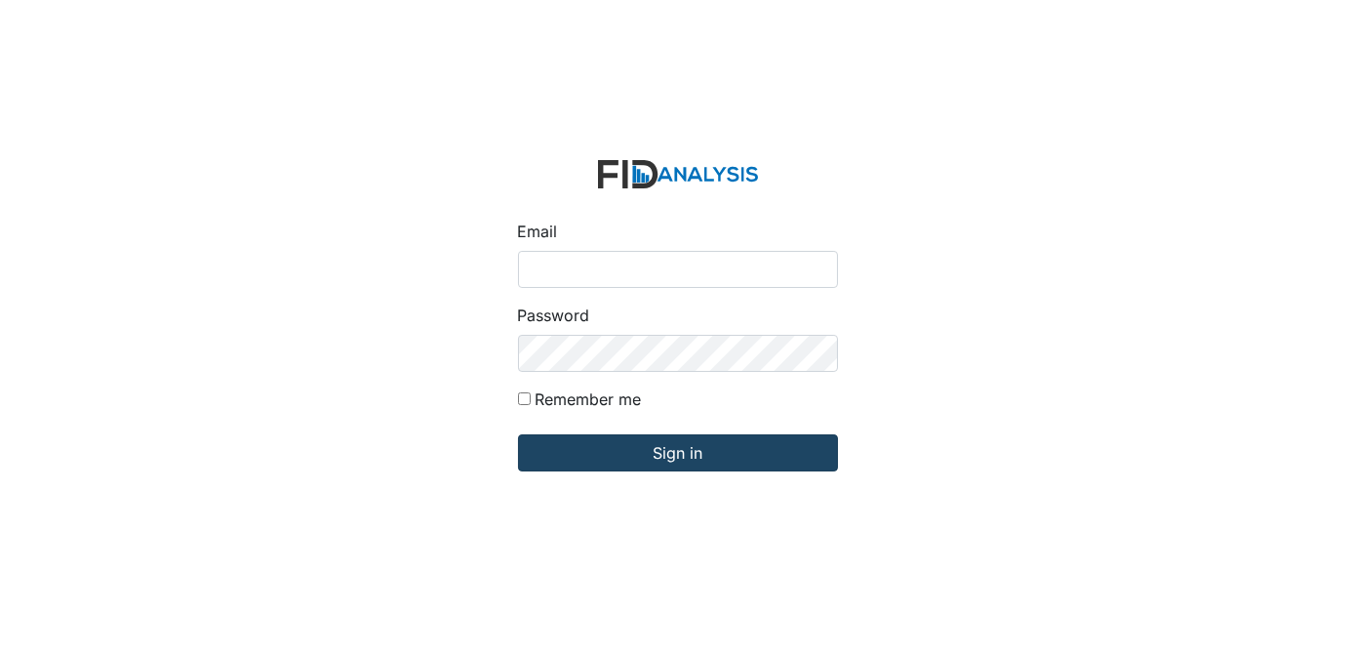
type input "[EMAIL_ADDRESS][DOMAIN_NAME]"
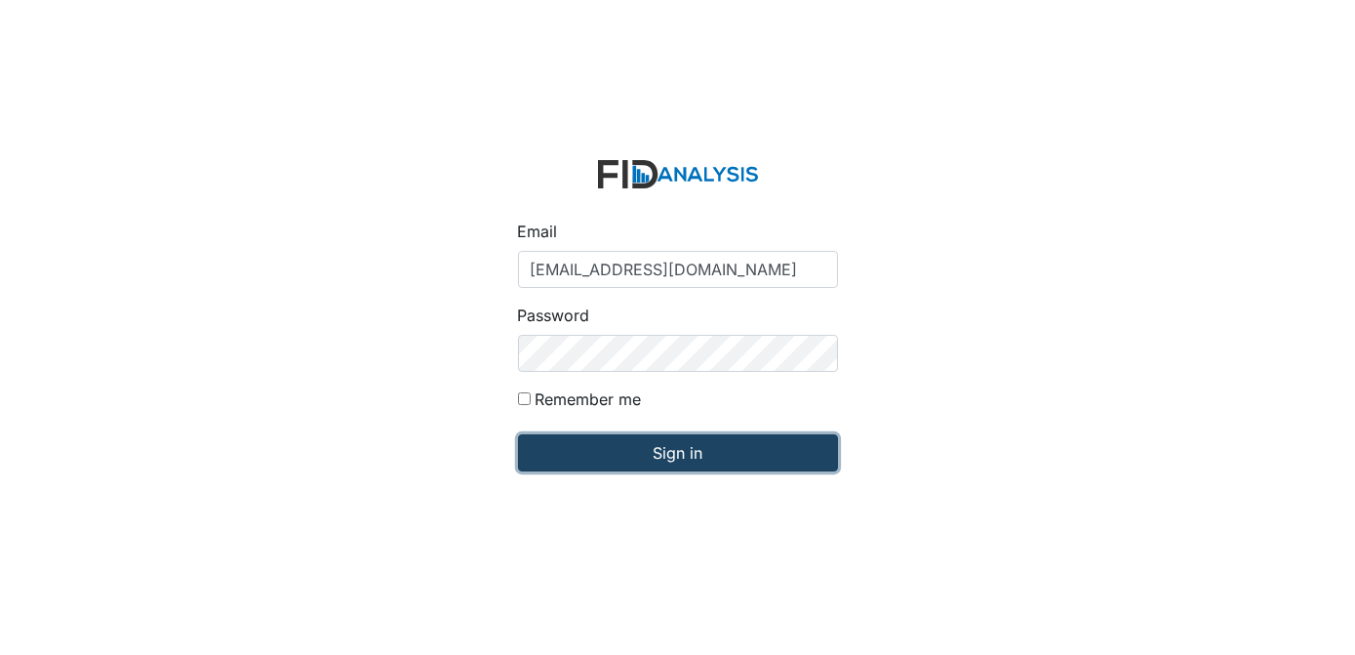
click at [738, 455] on input "Sign in" at bounding box center [678, 452] width 320 height 37
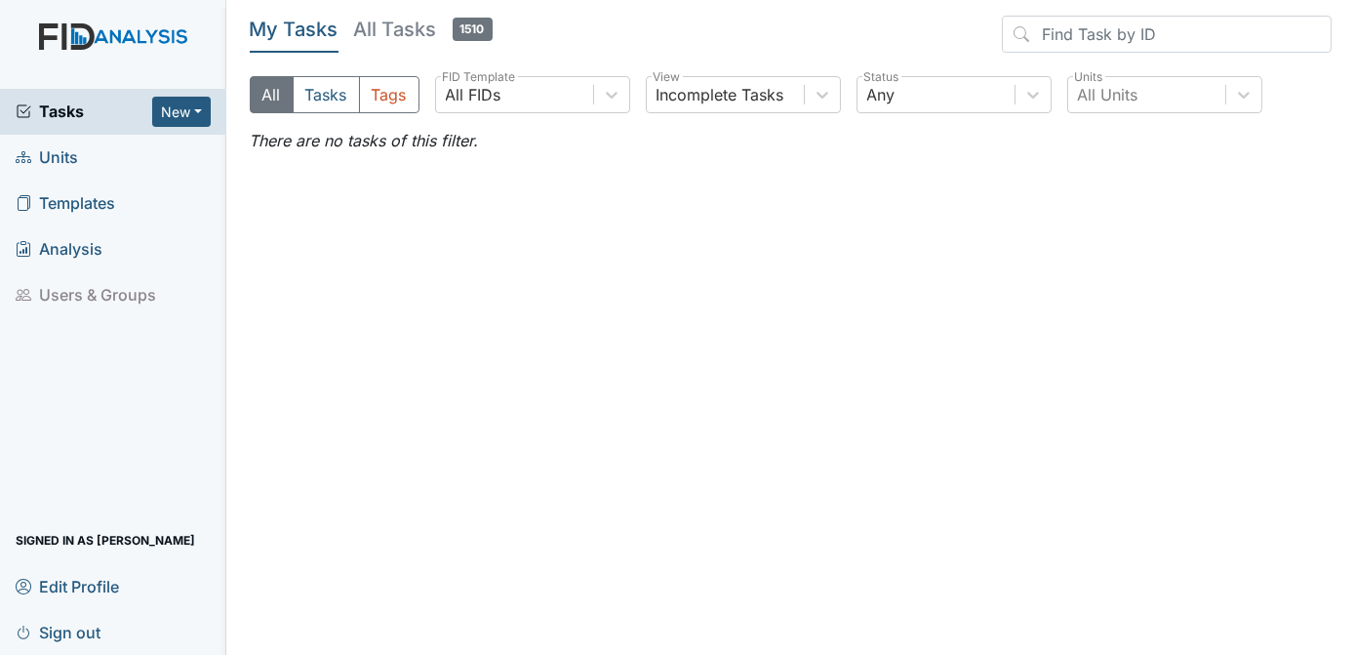
click at [76, 155] on span "Units" at bounding box center [47, 157] width 62 height 30
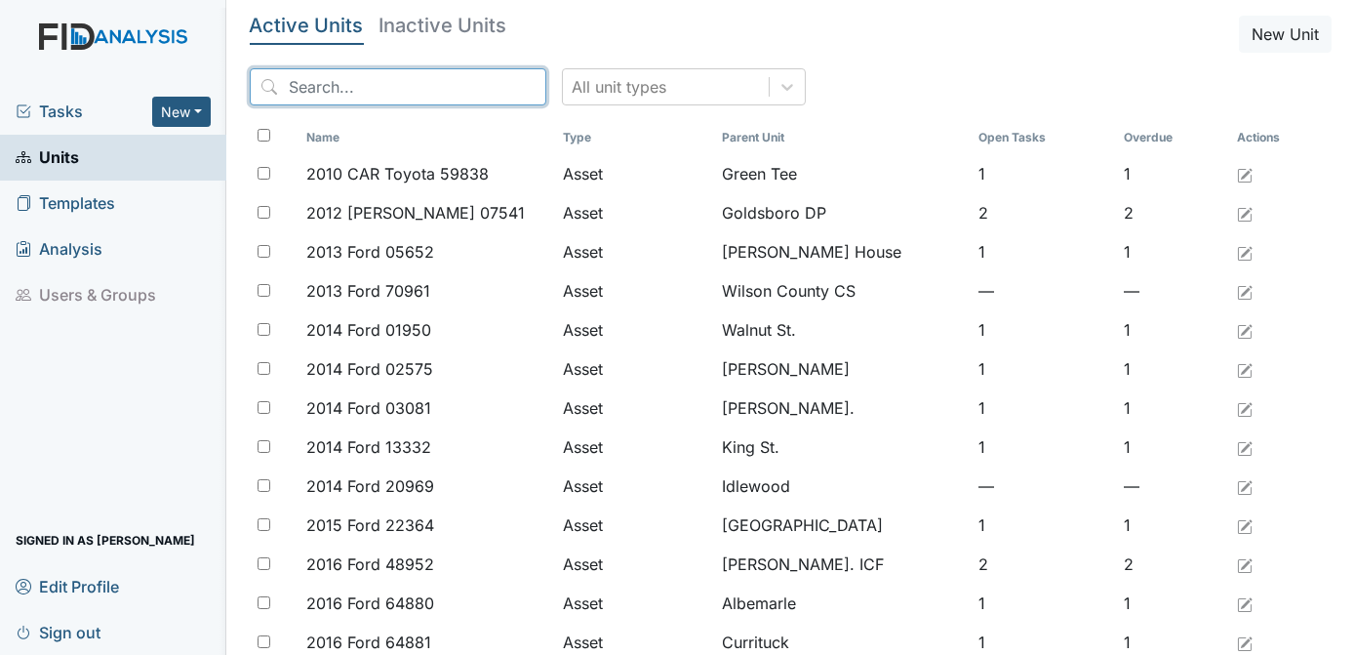
click at [318, 89] on input "search" at bounding box center [398, 86] width 297 height 37
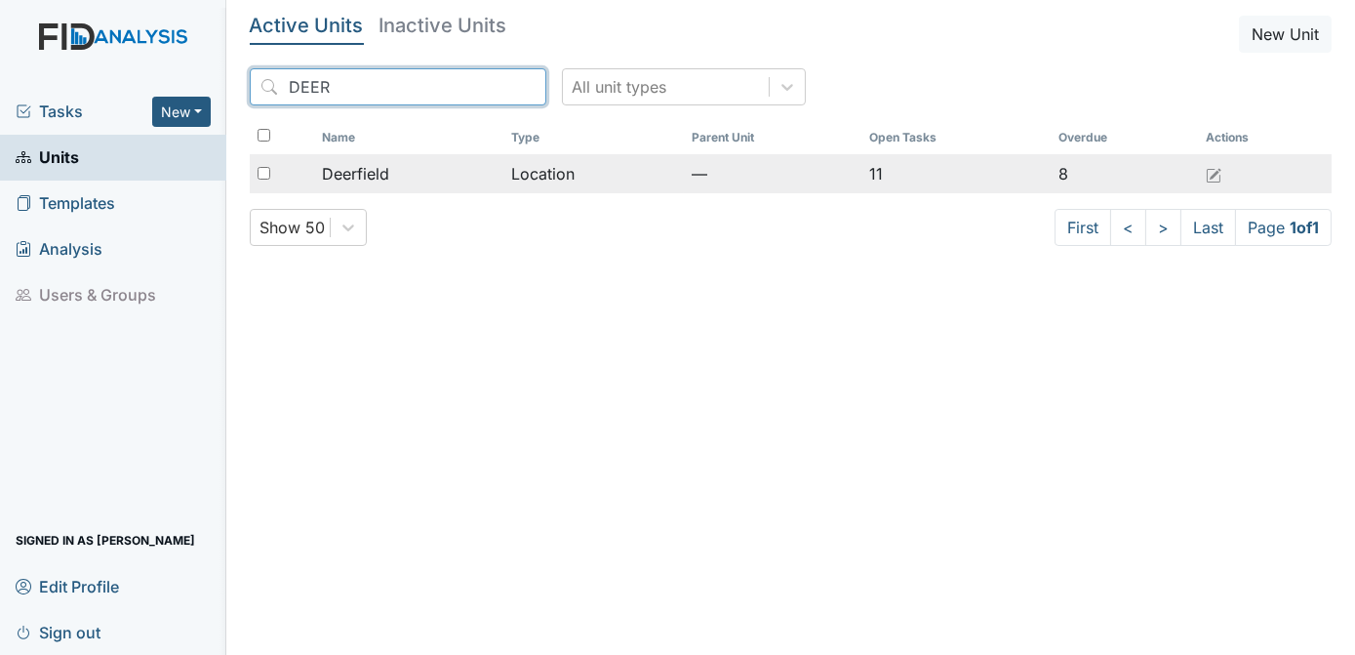
type input "DEER"
click at [264, 171] on input "checkbox" at bounding box center [264, 173] width 13 height 13
checkbox input "true"
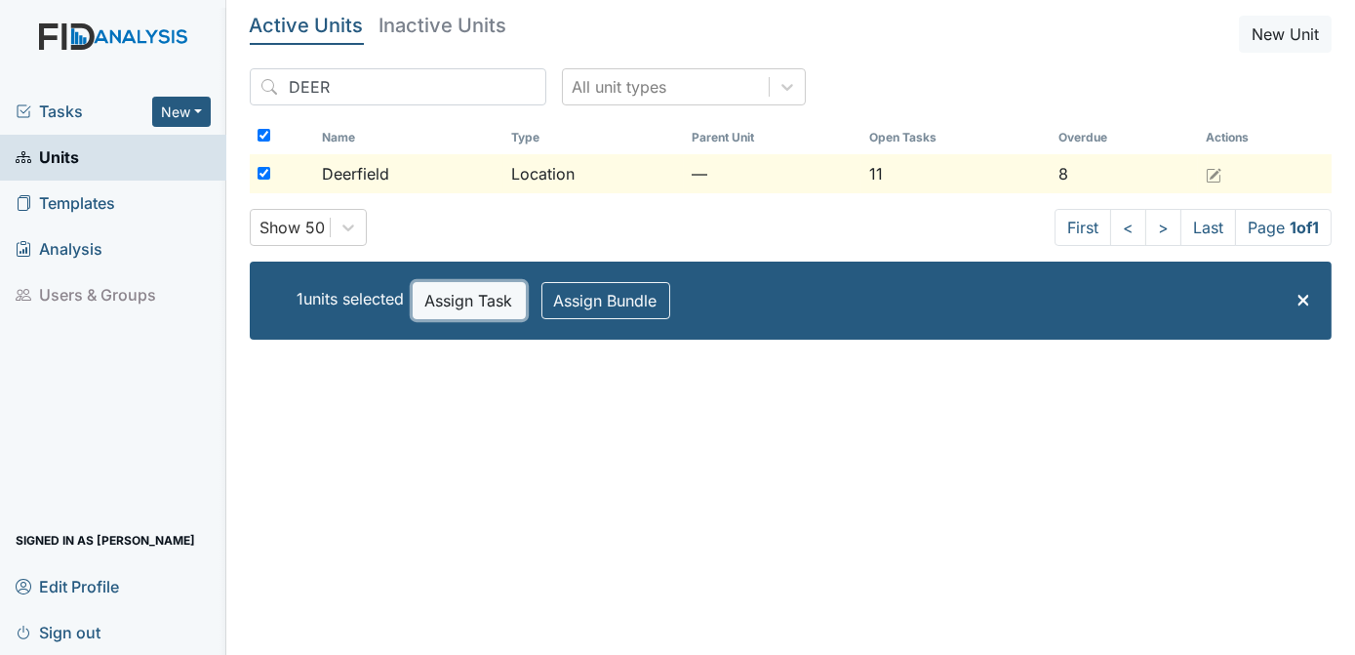
click at [480, 303] on button "Assign Task" at bounding box center [469, 300] width 113 height 37
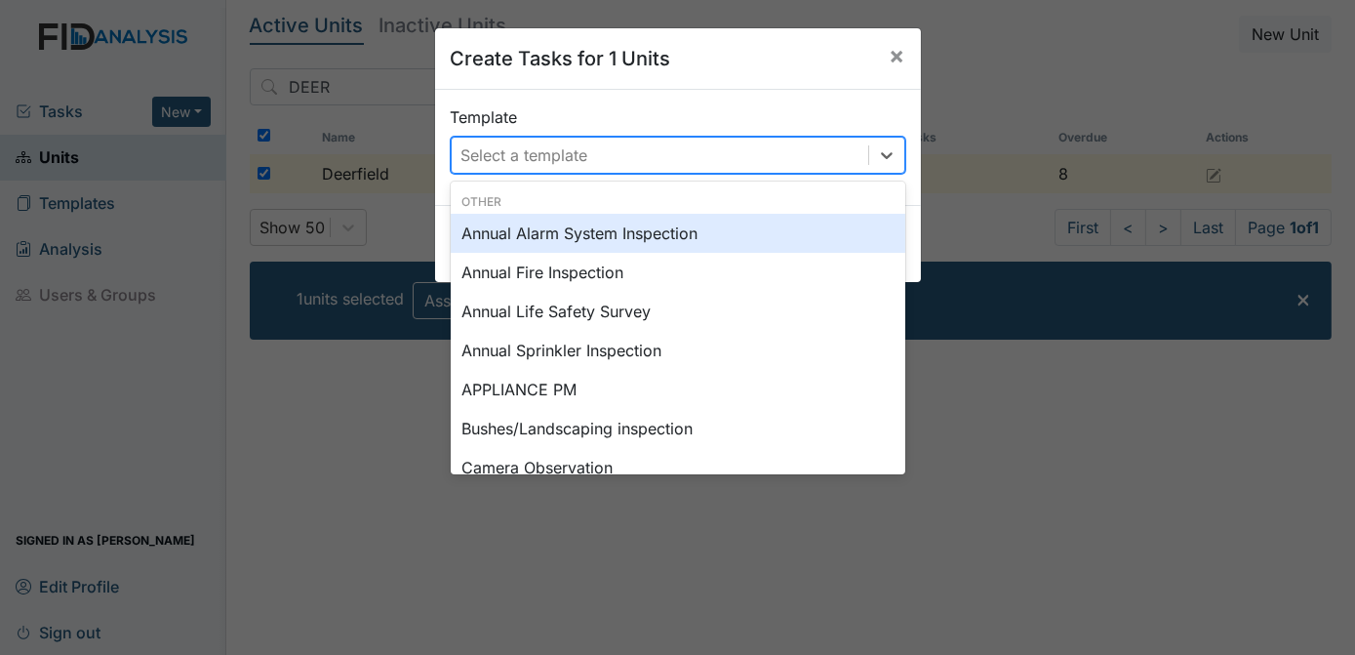
click at [525, 165] on div "Select a template" at bounding box center [524, 154] width 127 height 23
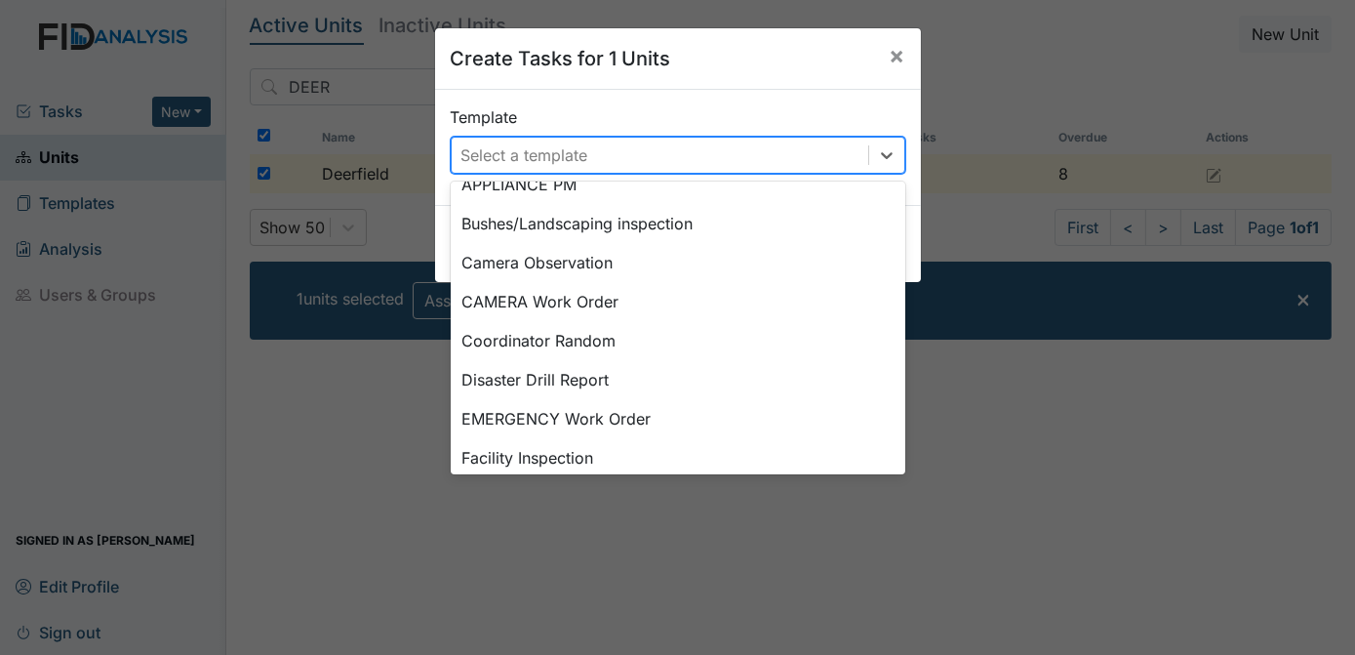
scroll to position [209, 0]
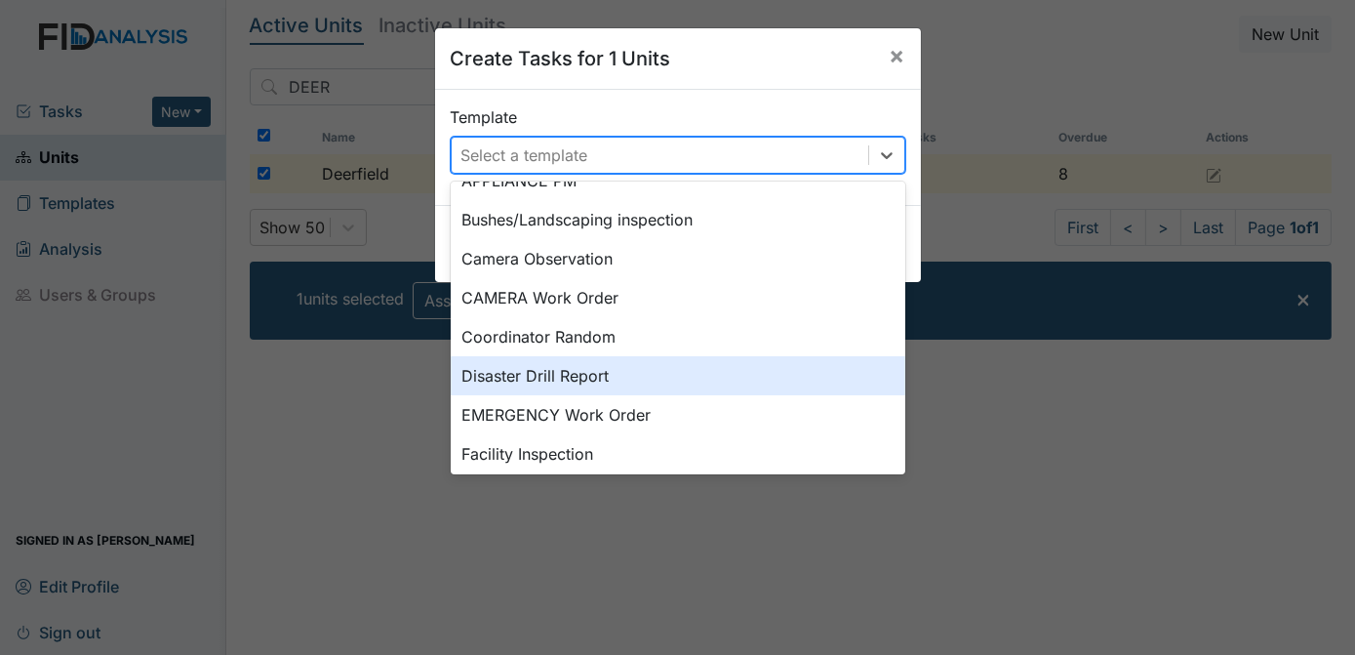
click at [604, 366] on div "Disaster Drill Report" at bounding box center [678, 375] width 455 height 39
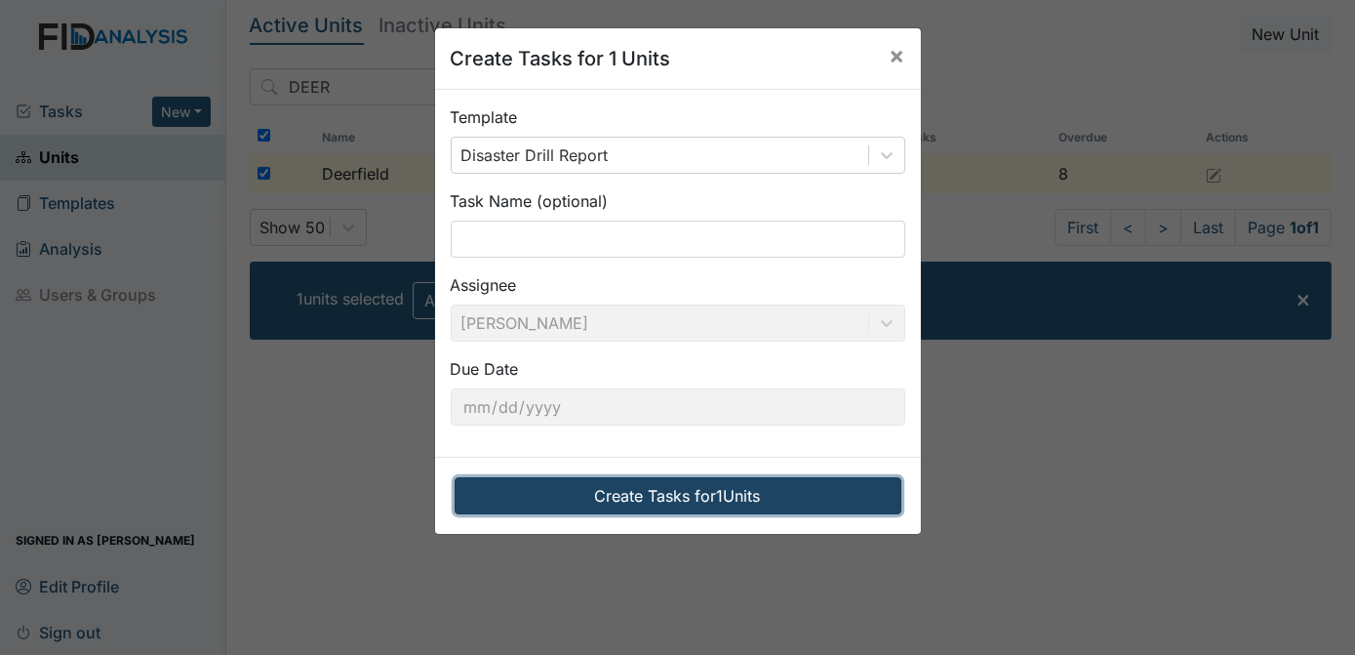
click at [687, 506] on button "Create Tasks for 1 Units" at bounding box center [678, 495] width 447 height 37
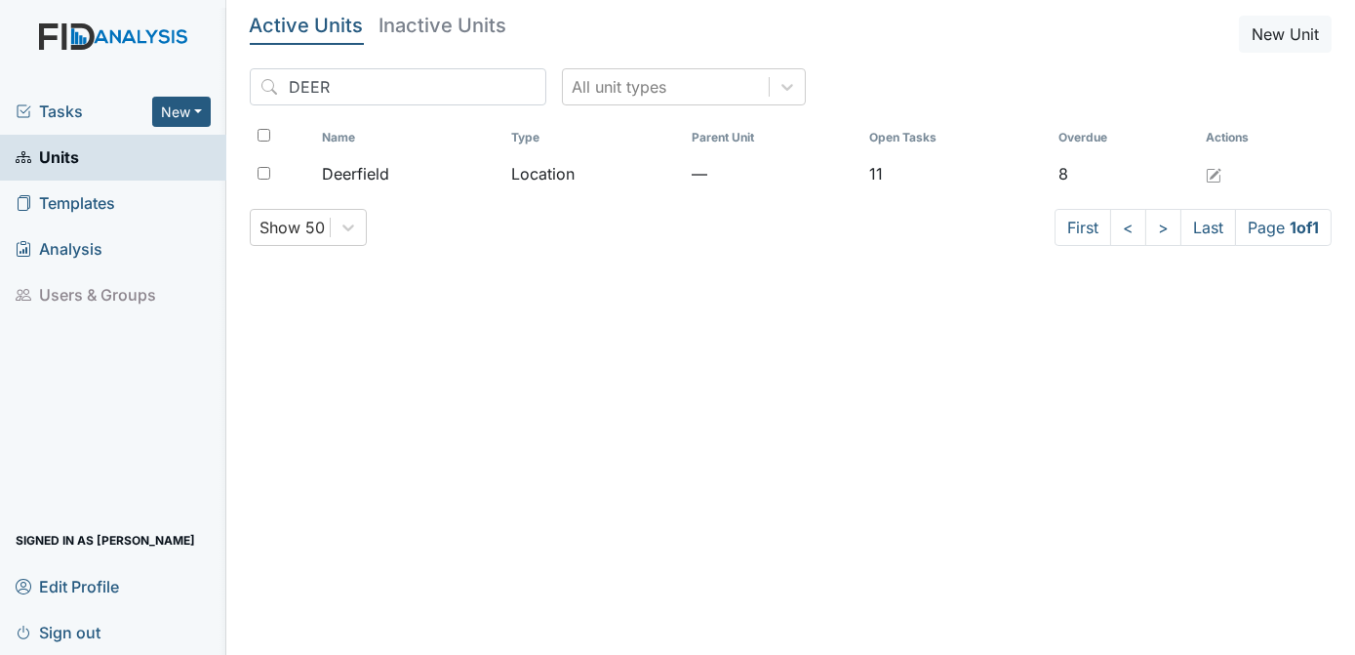
click at [77, 110] on span "Tasks" at bounding box center [84, 111] width 137 height 23
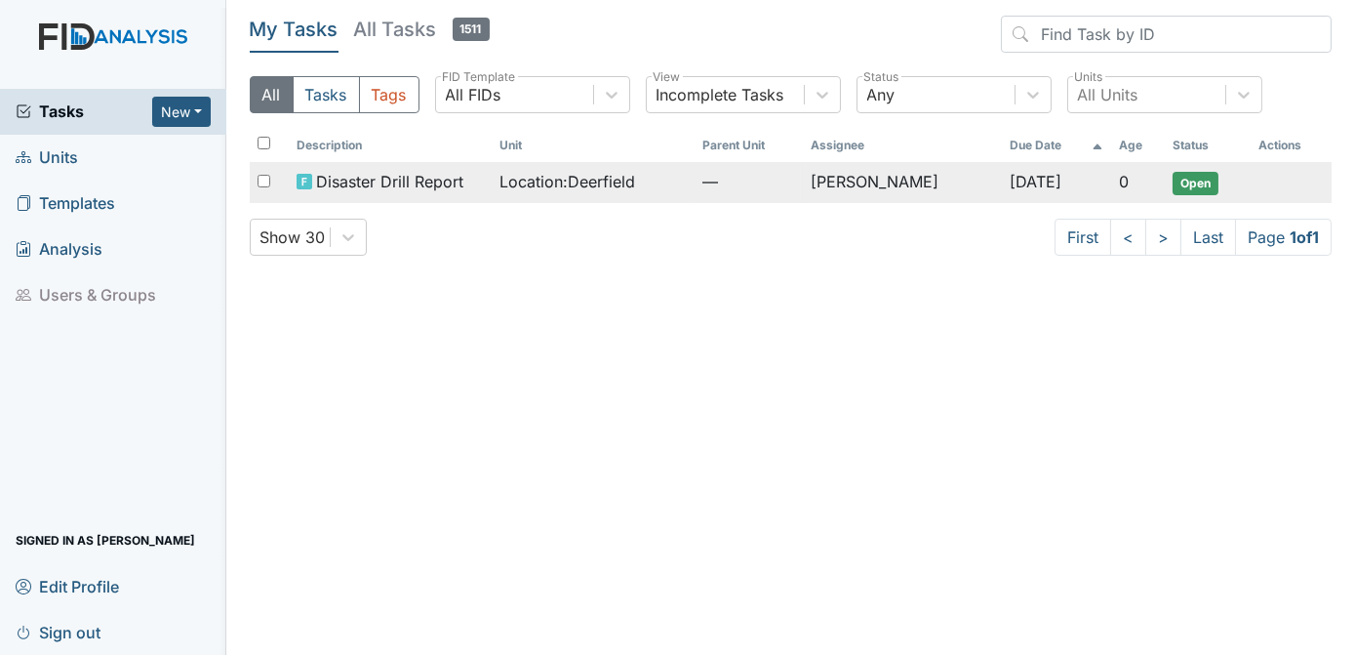
click at [1199, 182] on span "Open" at bounding box center [1196, 183] width 46 height 23
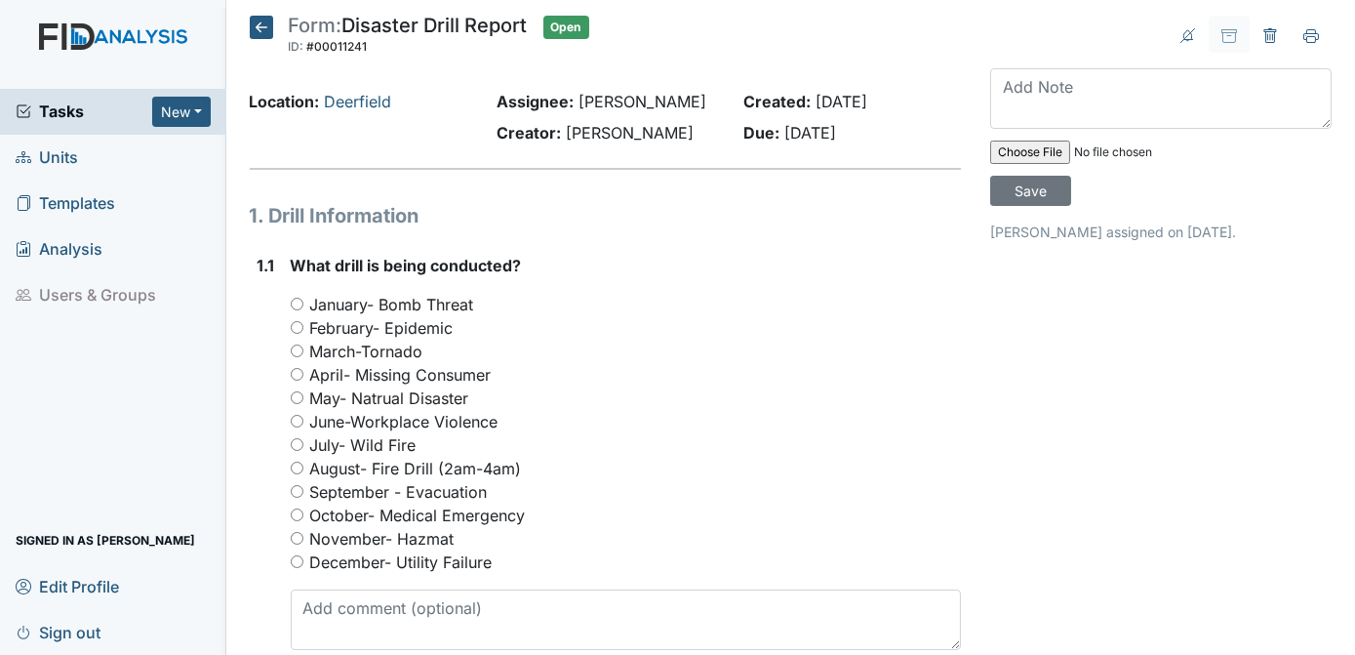
click at [296, 513] on input "October- Medical Emergency" at bounding box center [297, 514] width 13 height 13
radio input "true"
click at [883, 466] on div "August- Fire Drill (2am-4am)" at bounding box center [626, 468] width 671 height 23
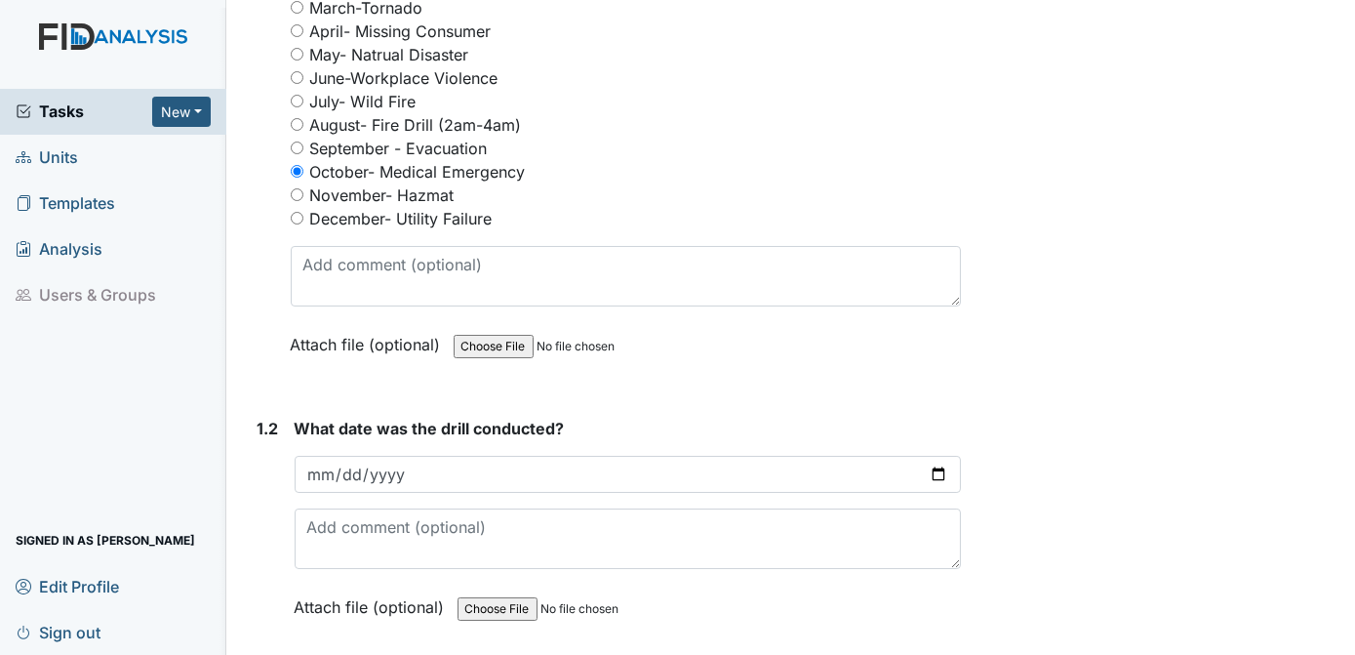
scroll to position [378, 0]
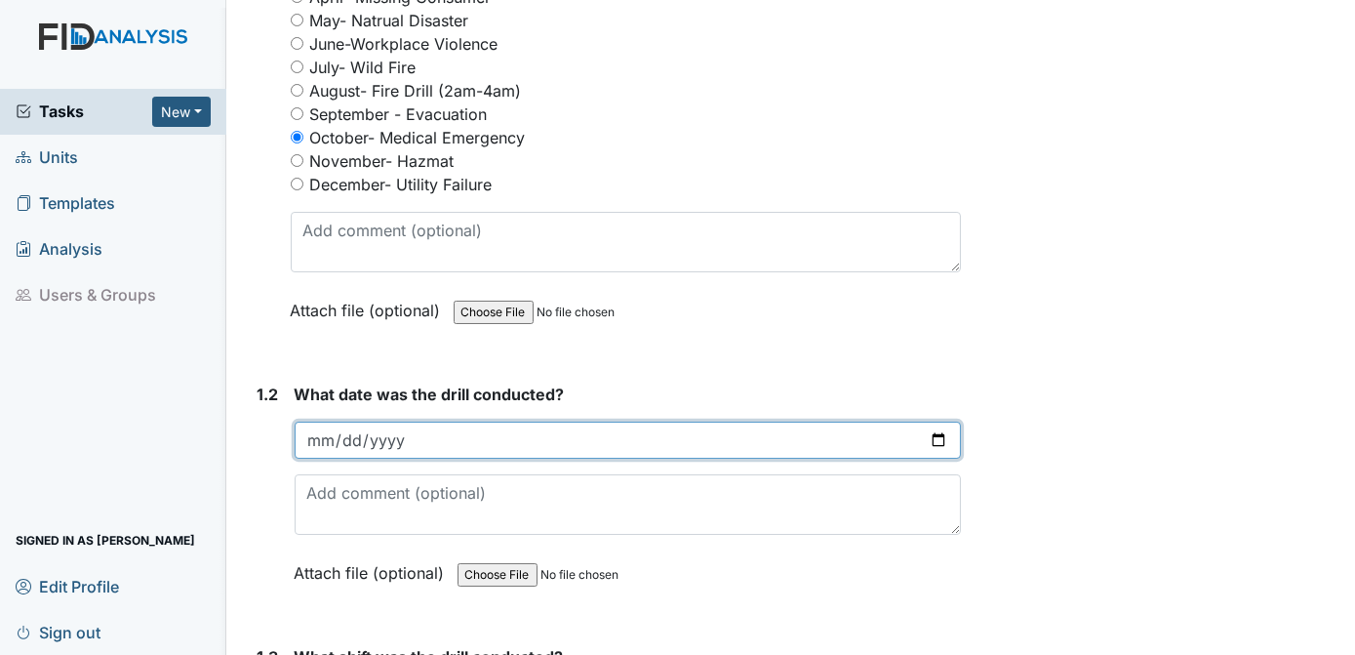
click at [437, 433] on input "date" at bounding box center [628, 439] width 667 height 37
type input "2025-10-13"
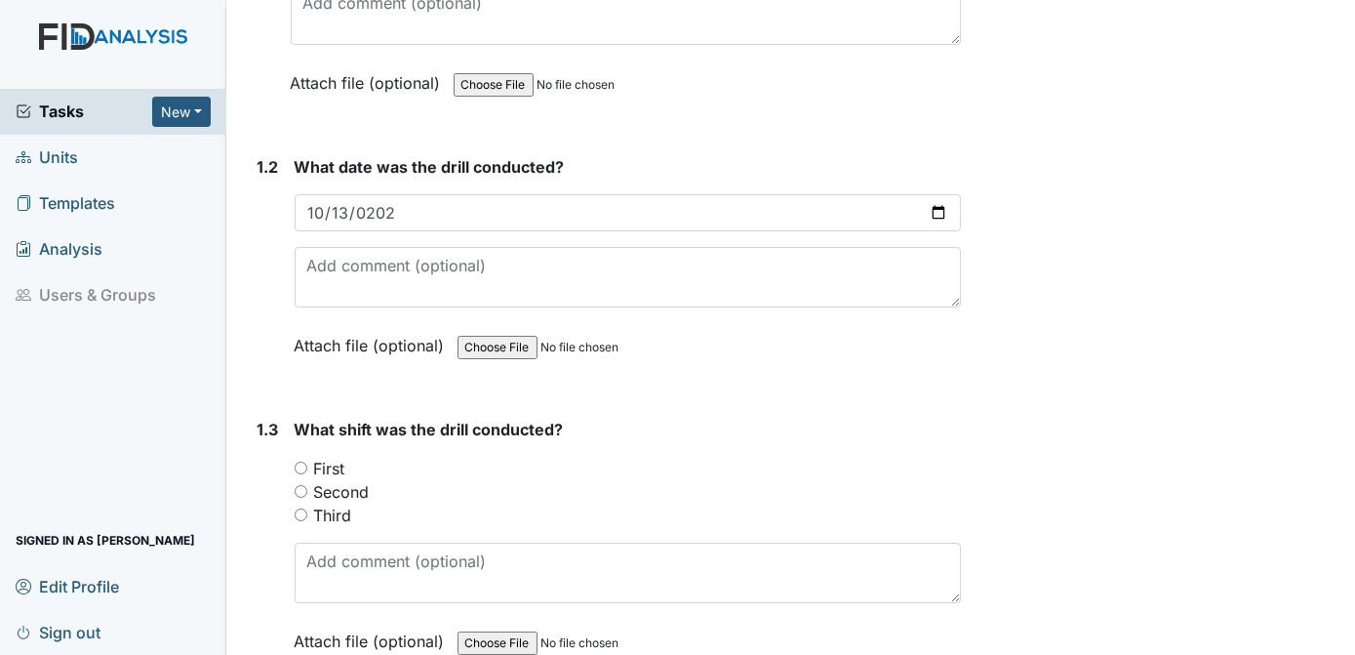
scroll to position [626, 0]
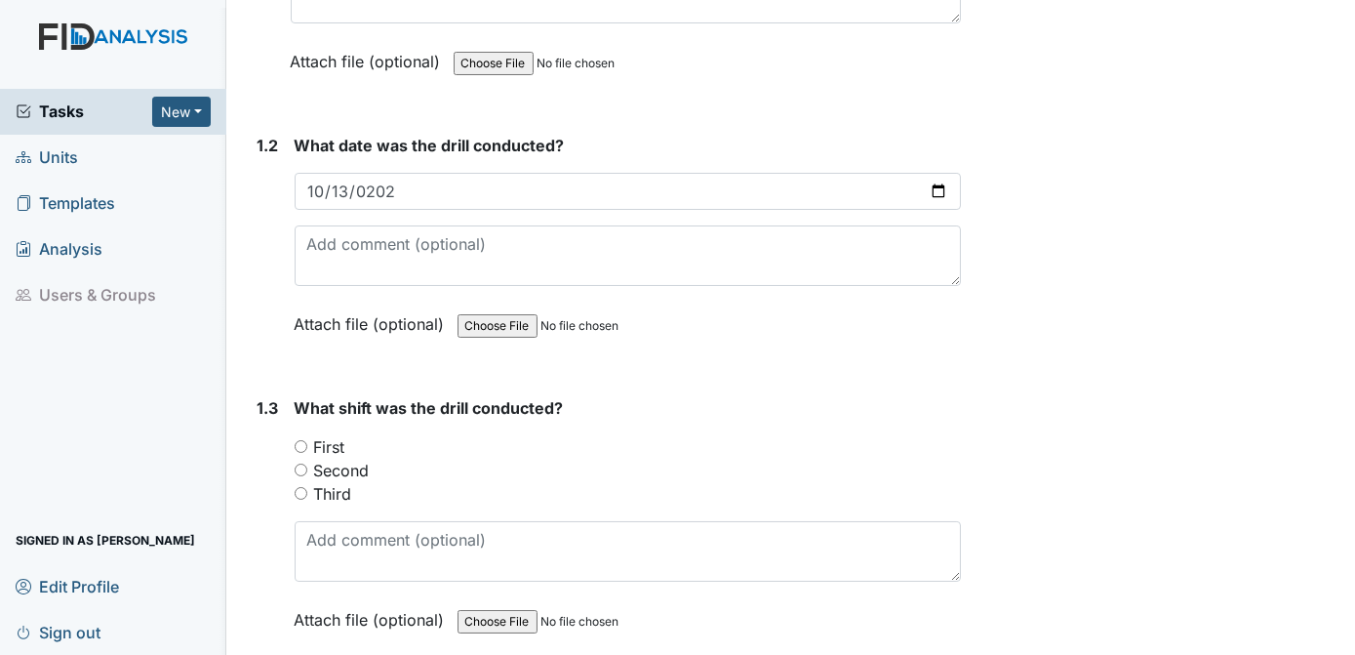
click at [302, 487] on input "Third" at bounding box center [301, 493] width 13 height 13
radio input "true"
click at [807, 438] on div "First" at bounding box center [628, 446] width 667 height 23
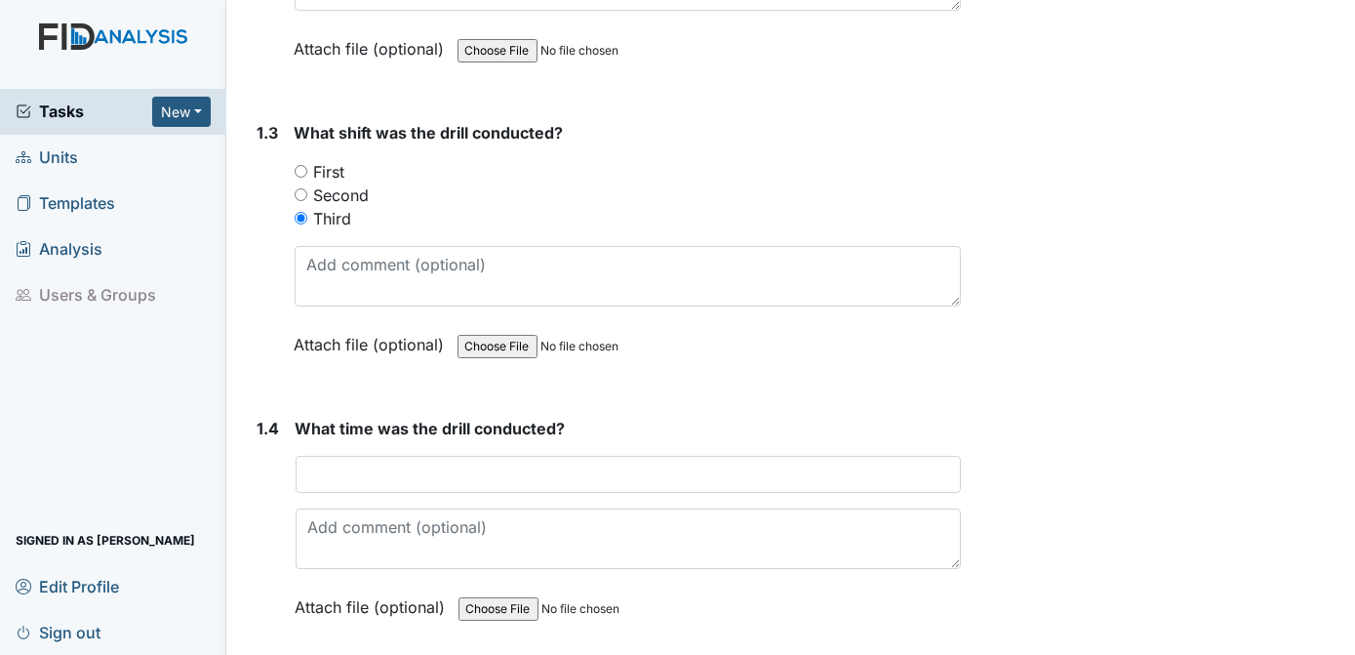
scroll to position [914, 0]
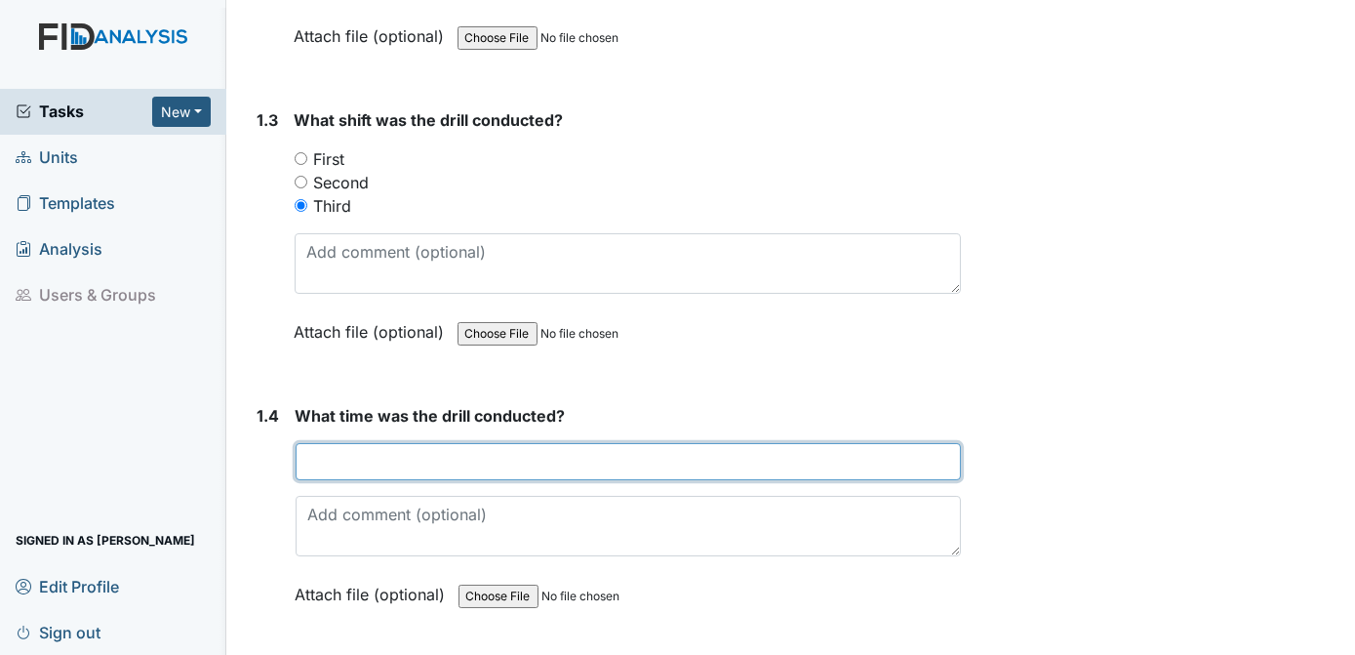
click at [448, 449] on input "text" at bounding box center [629, 461] width 666 height 37
type input "5:10 A.M"
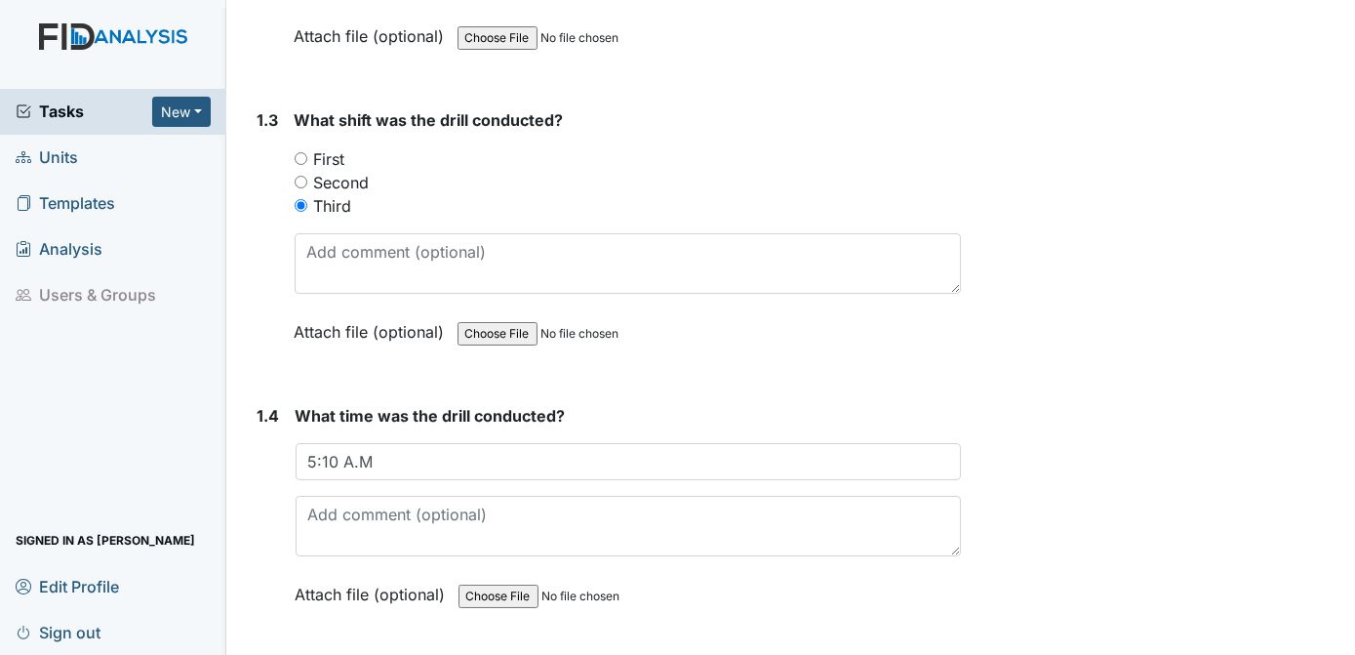
click at [948, 359] on form "What shift was the drill conducted? You must select one of the below options. F…" at bounding box center [628, 240] width 667 height 264
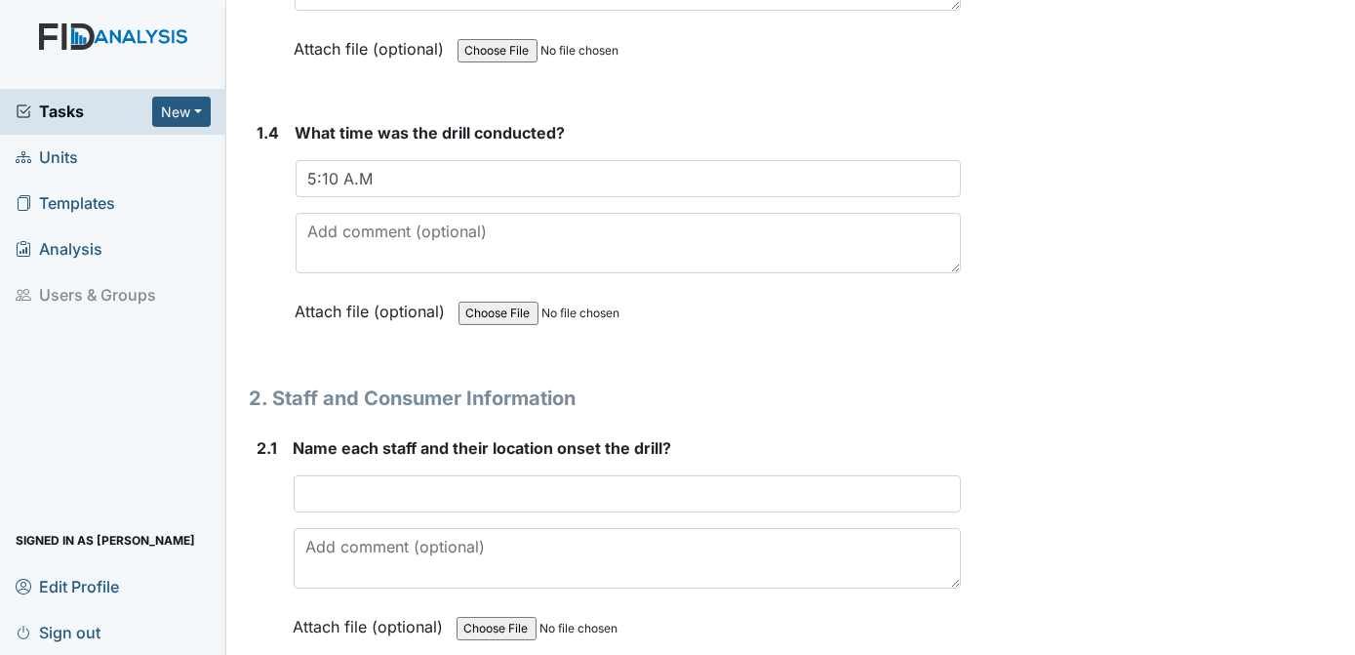
scroll to position [1188, 0]
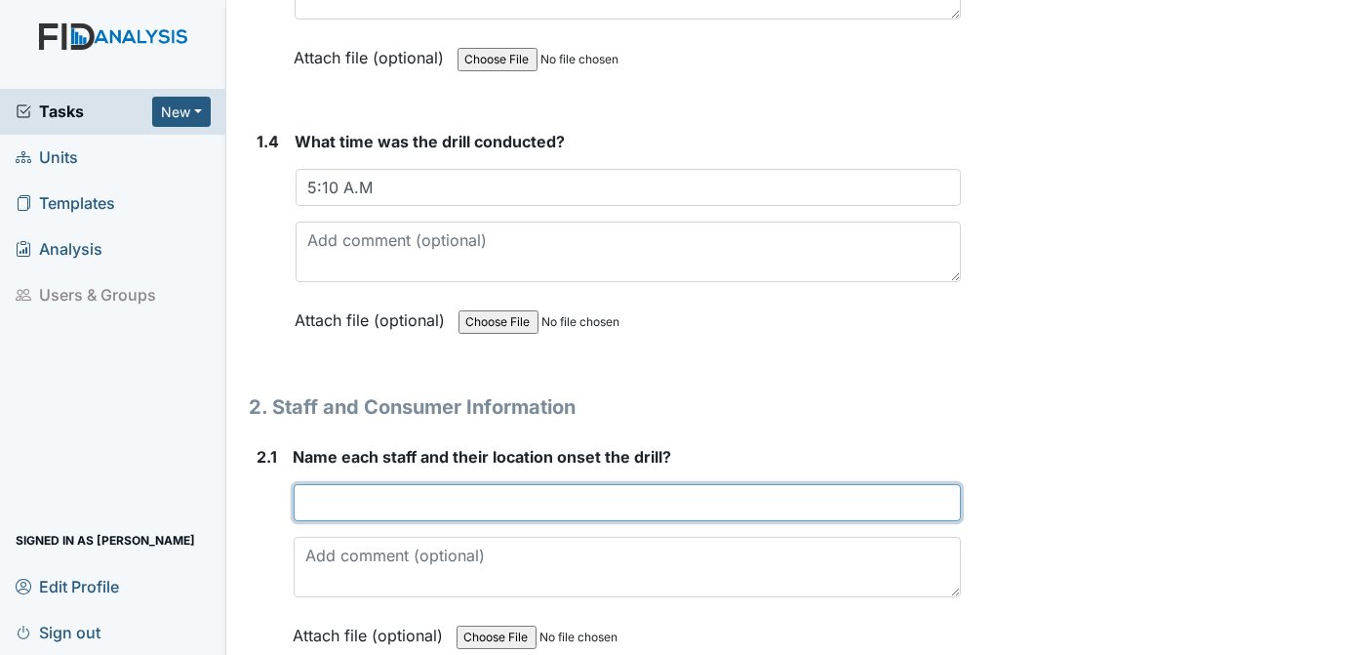
click at [336, 497] on input "text" at bounding box center [628, 502] width 668 height 37
type input "M. KEE STAFF BEDROOM"
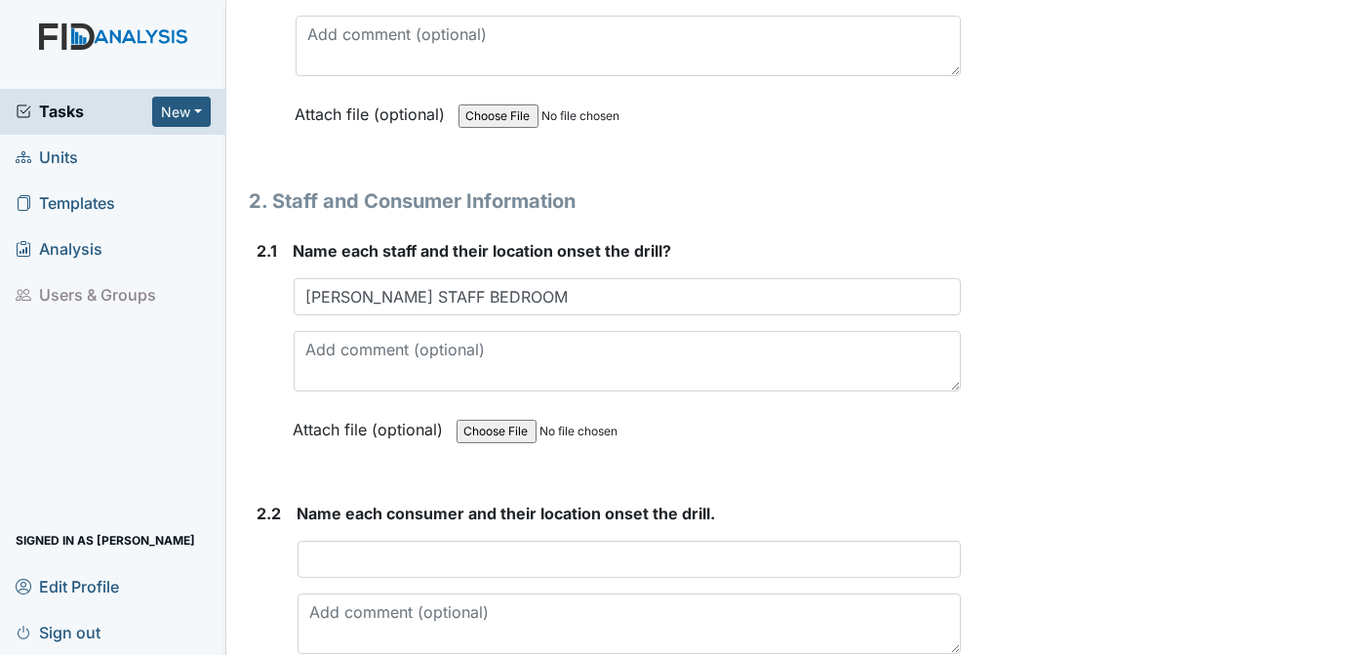
scroll to position [1437, 0]
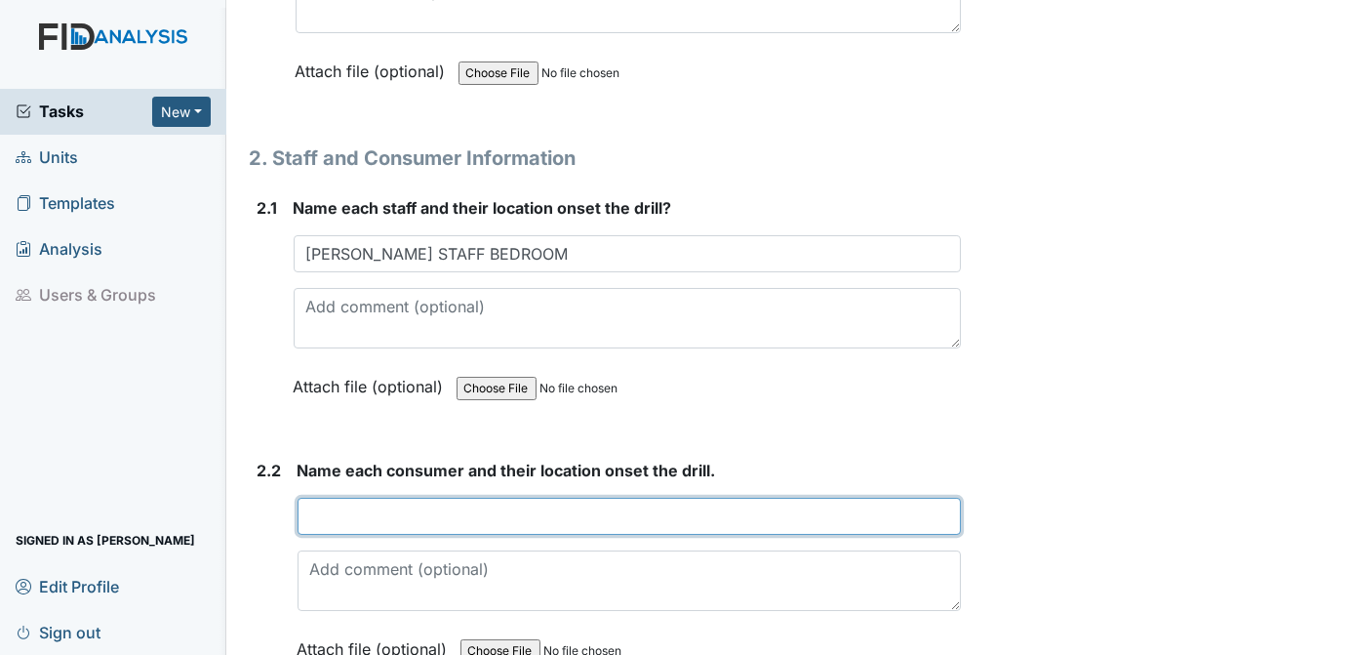
click at [354, 498] on input "text" at bounding box center [630, 516] width 664 height 37
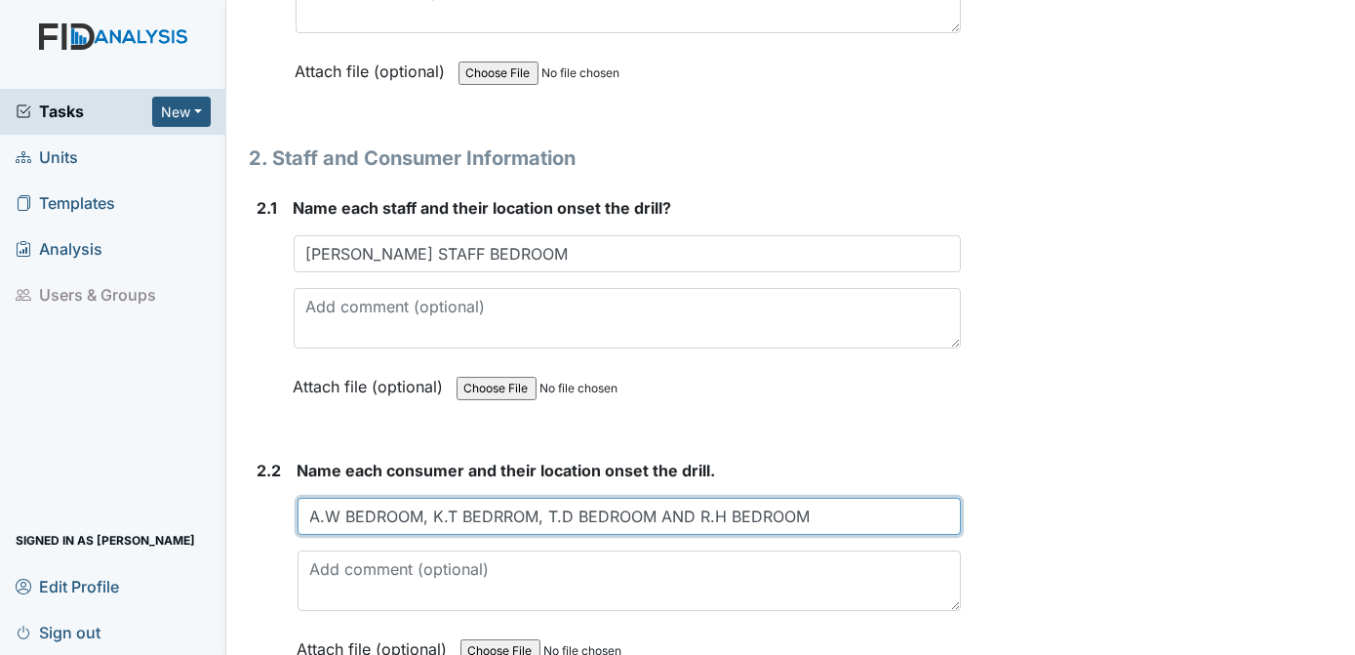
type input "A.W BEDROOM, K.T BEDRROM, T.D BEDROOM AND R.H BEDROOM"
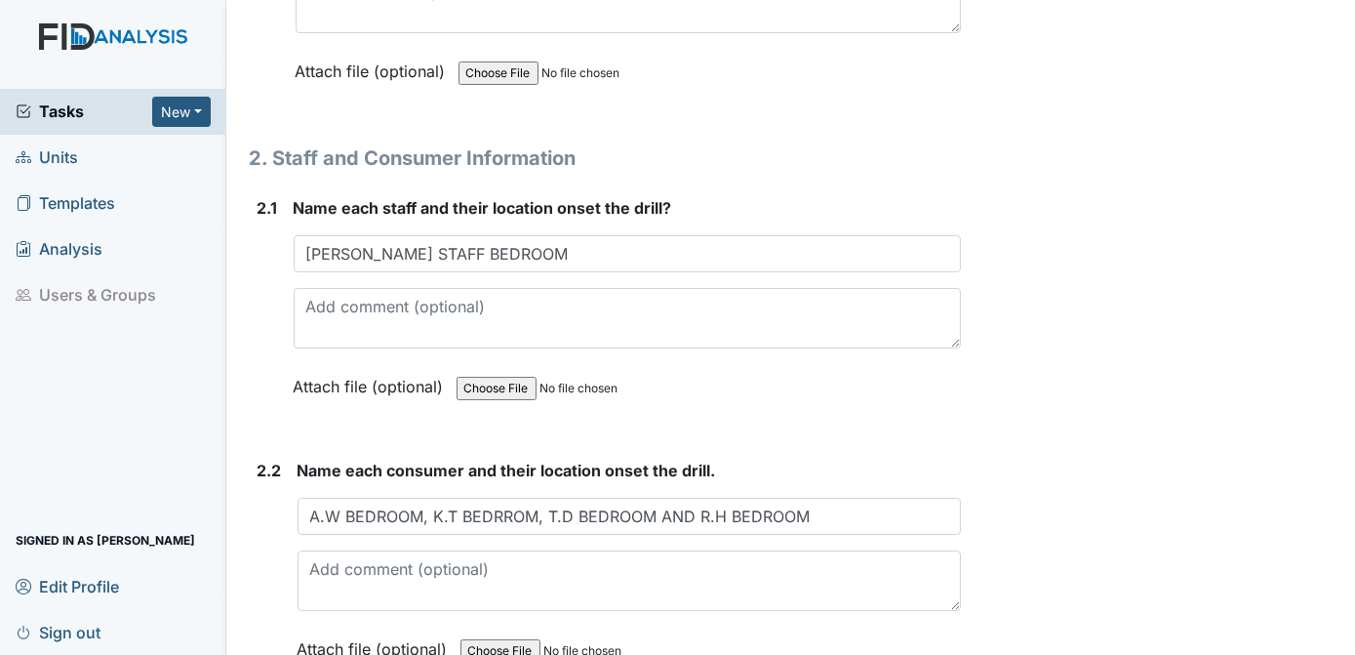
click at [1078, 357] on div "Archive Task × Are you sure you want to archive this task? It will appear as in…" at bounding box center [1161, 443] width 371 height 3728
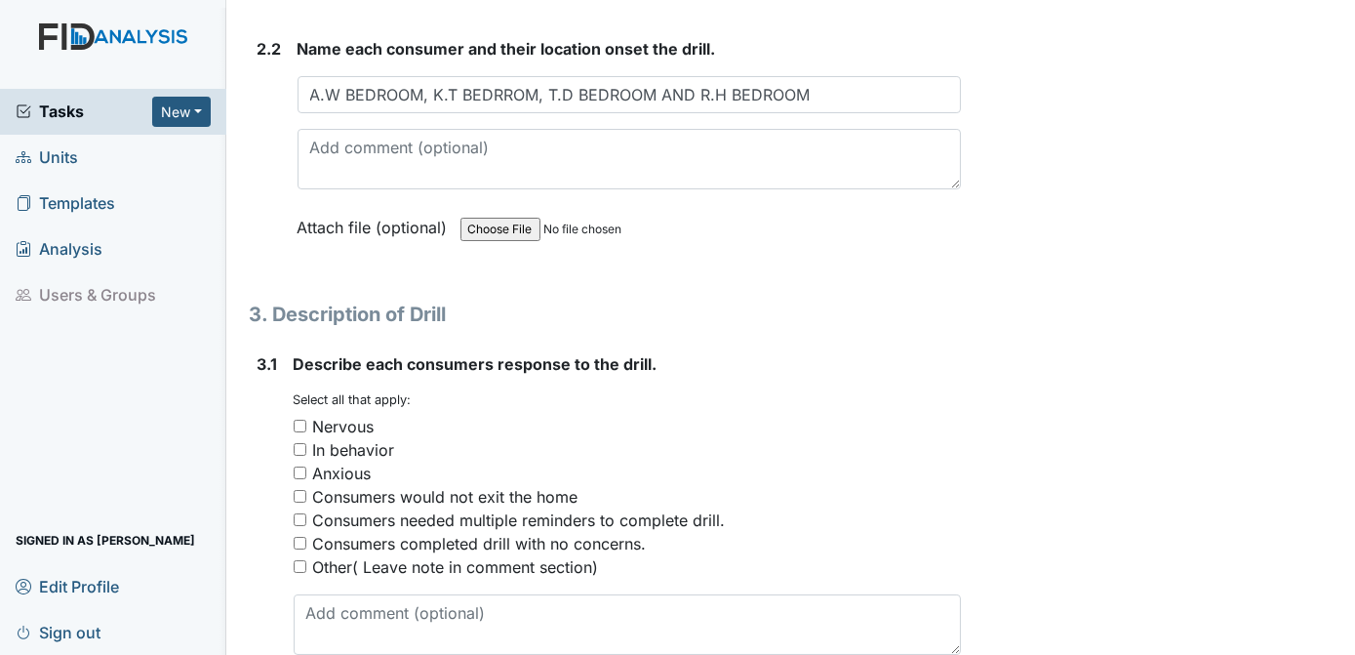
scroll to position [1862, 0]
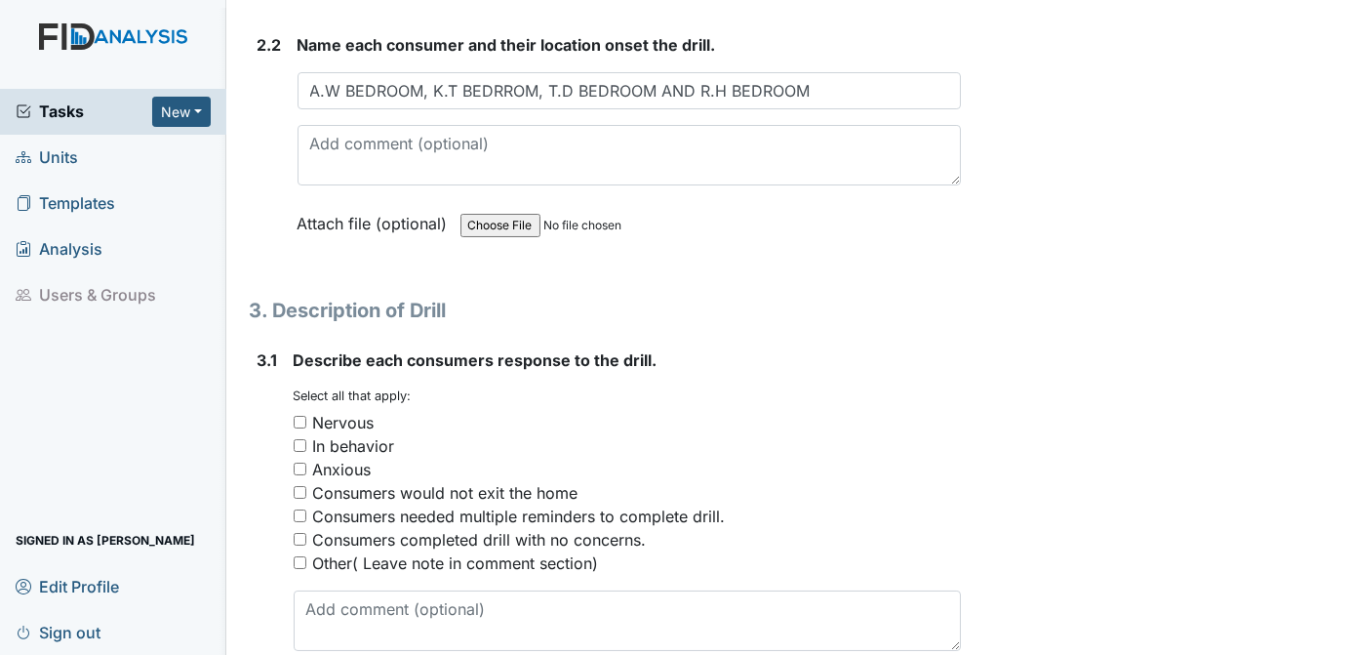
click at [299, 533] on input "Consumers completed drill with no concerns." at bounding box center [300, 539] width 13 height 13
checkbox input "true"
click at [1145, 388] on div "Archive Task × Are you sure you want to archive this task? It will appear as in…" at bounding box center [1161, 17] width 371 height 3728
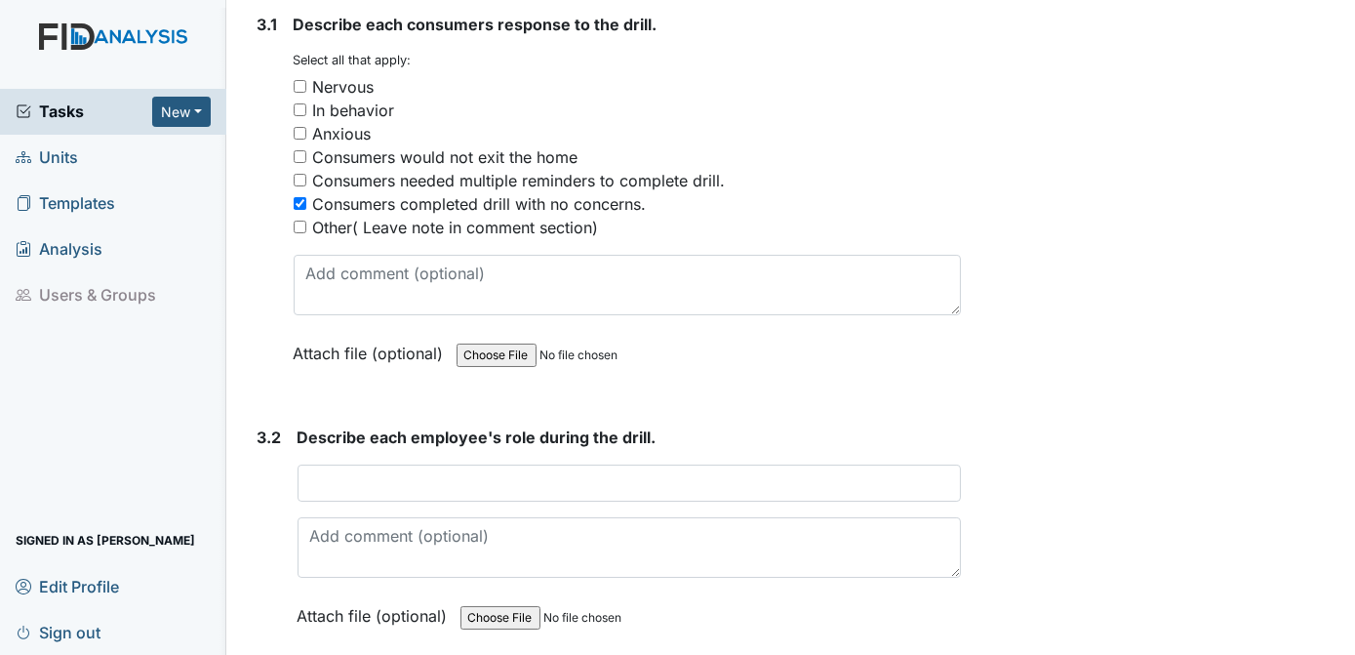
scroll to position [2203, 0]
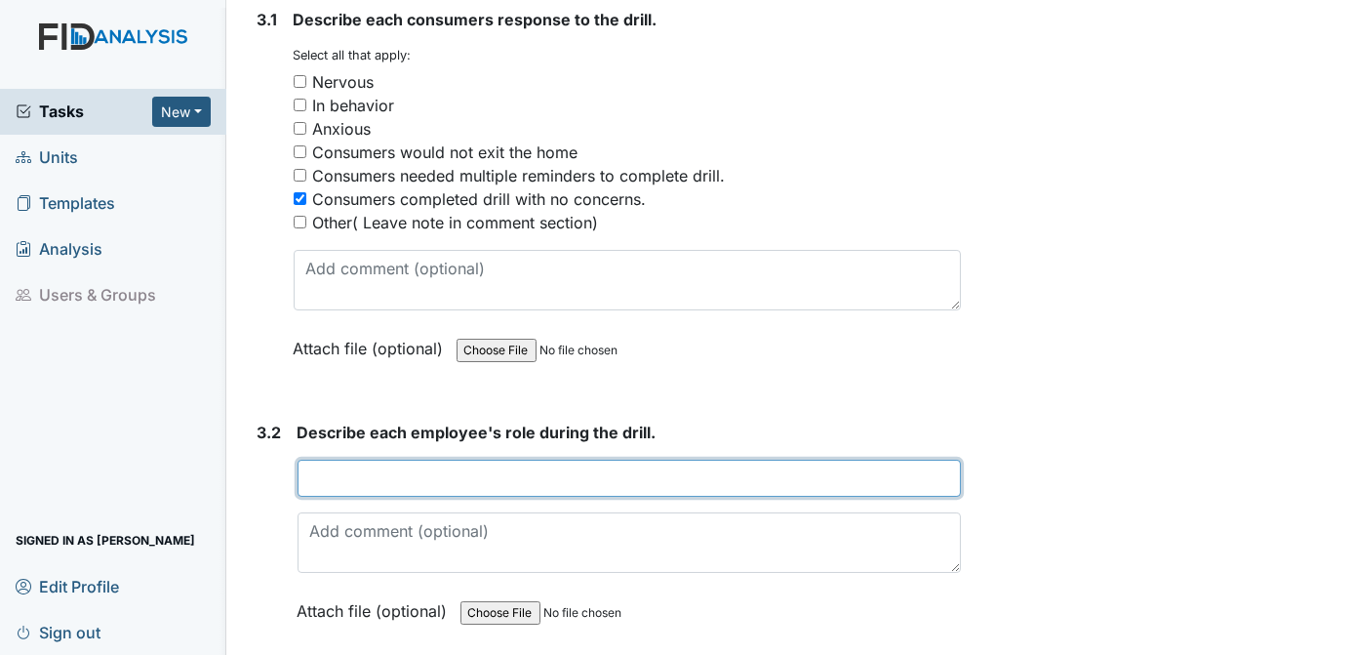
click at [336, 466] on input "text" at bounding box center [630, 477] width 664 height 37
click at [578, 466] on input "M. KEE DISCOVERED CLIENT NONE RESPONSIVE , 911 WAS CALLED, SUPERVISOR CALLED. S…" at bounding box center [630, 477] width 664 height 37
type input "M. KEE DISCOVERED CLIENT NONE RESPONSIVE , 911 WAS CALLED, SUPERVISOR CALLED. S…"
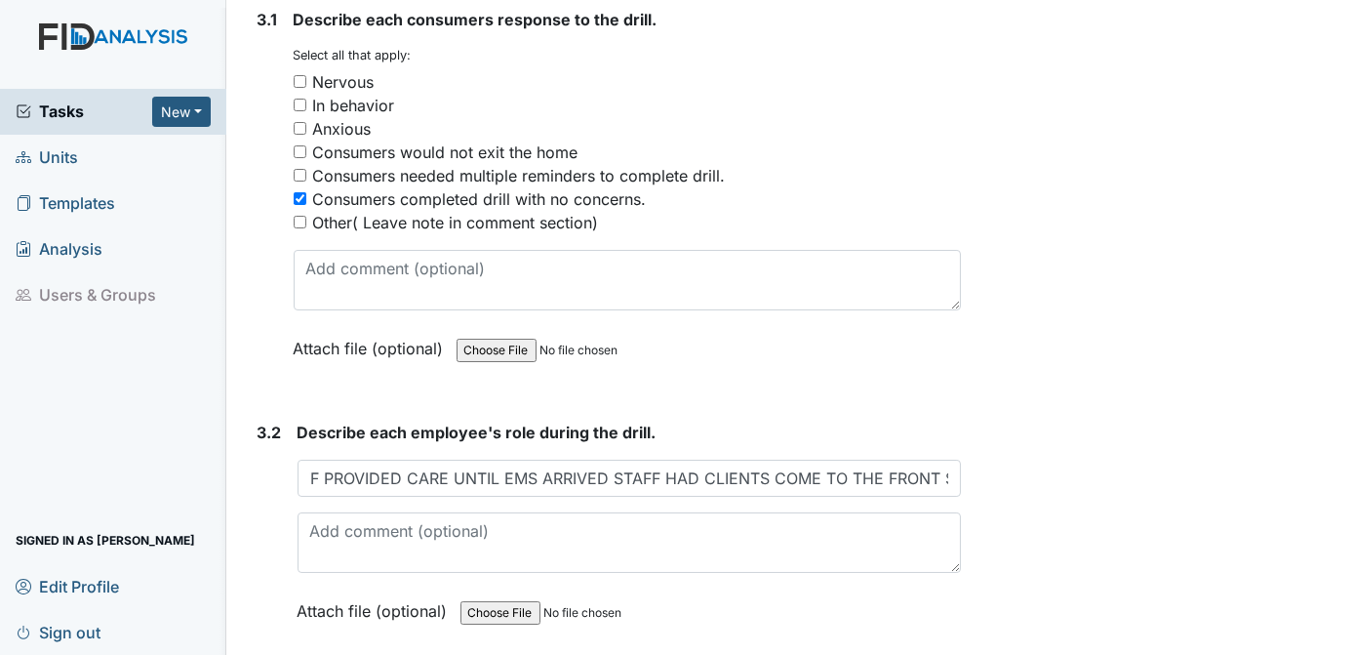
scroll to position [0, 0]
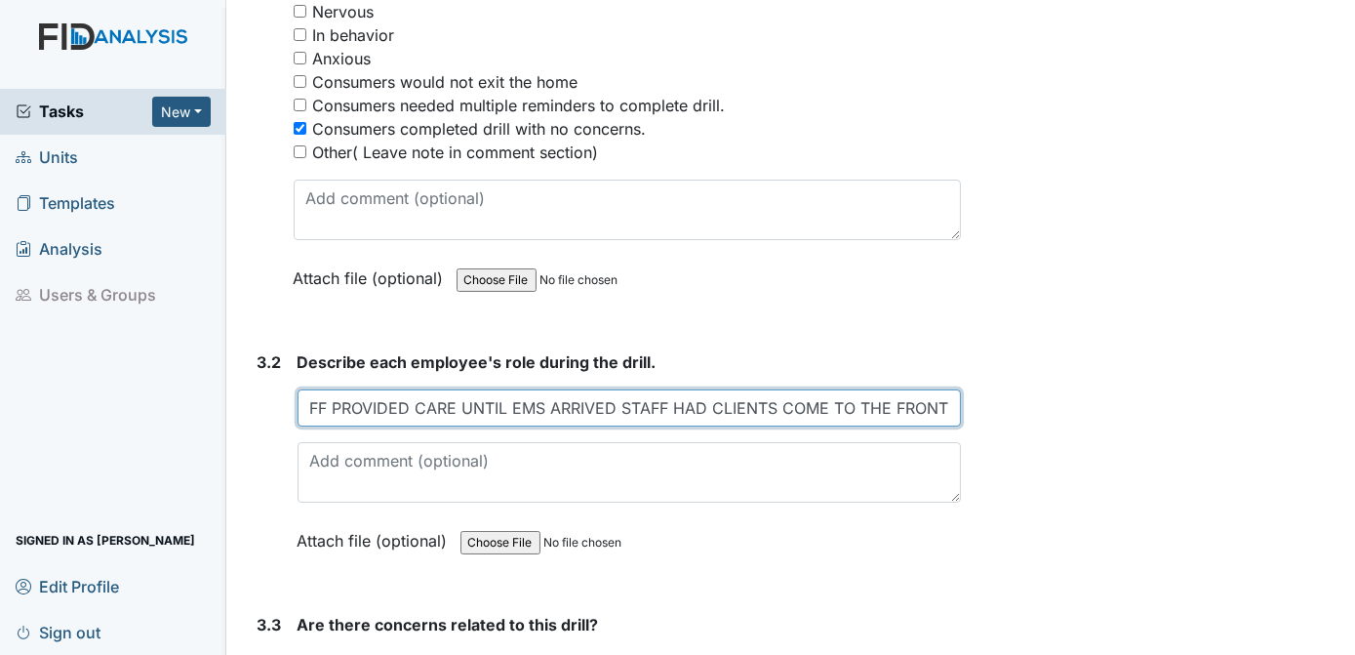
scroll to position [0, 1136]
drag, startPoint x: 906, startPoint y: 396, endPoint x: 1043, endPoint y: 365, distance: 140.1
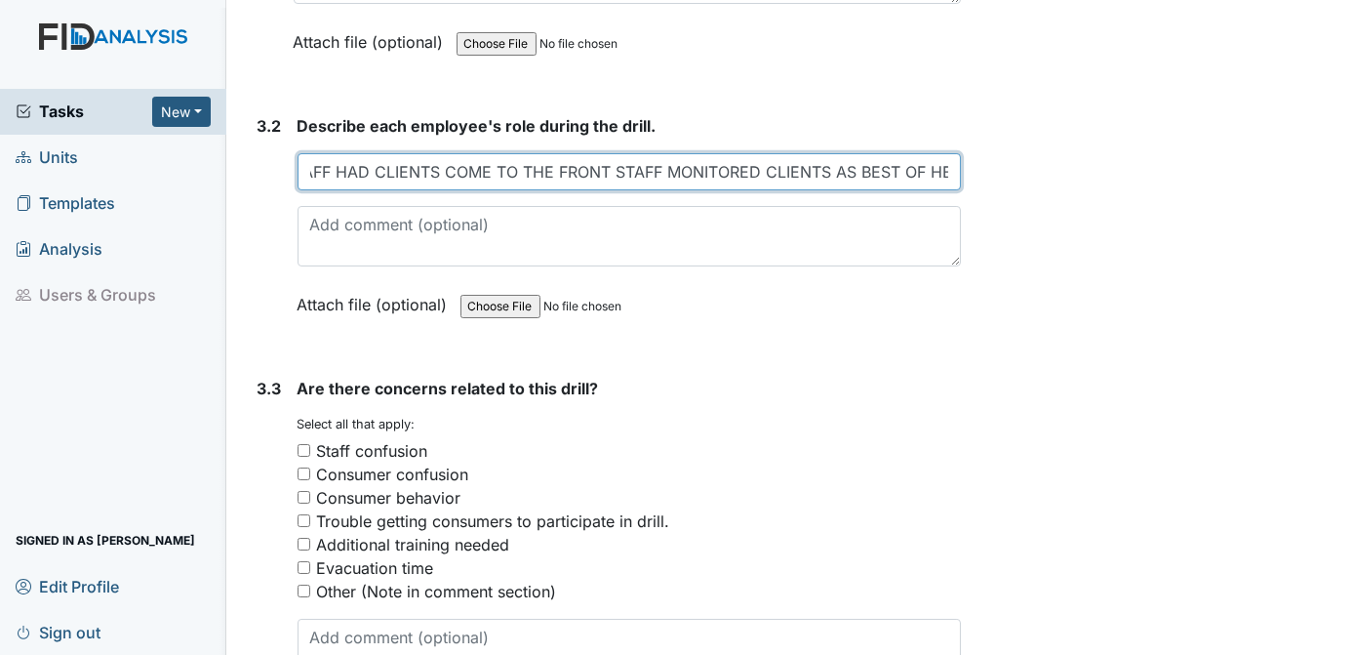
scroll to position [2544, 0]
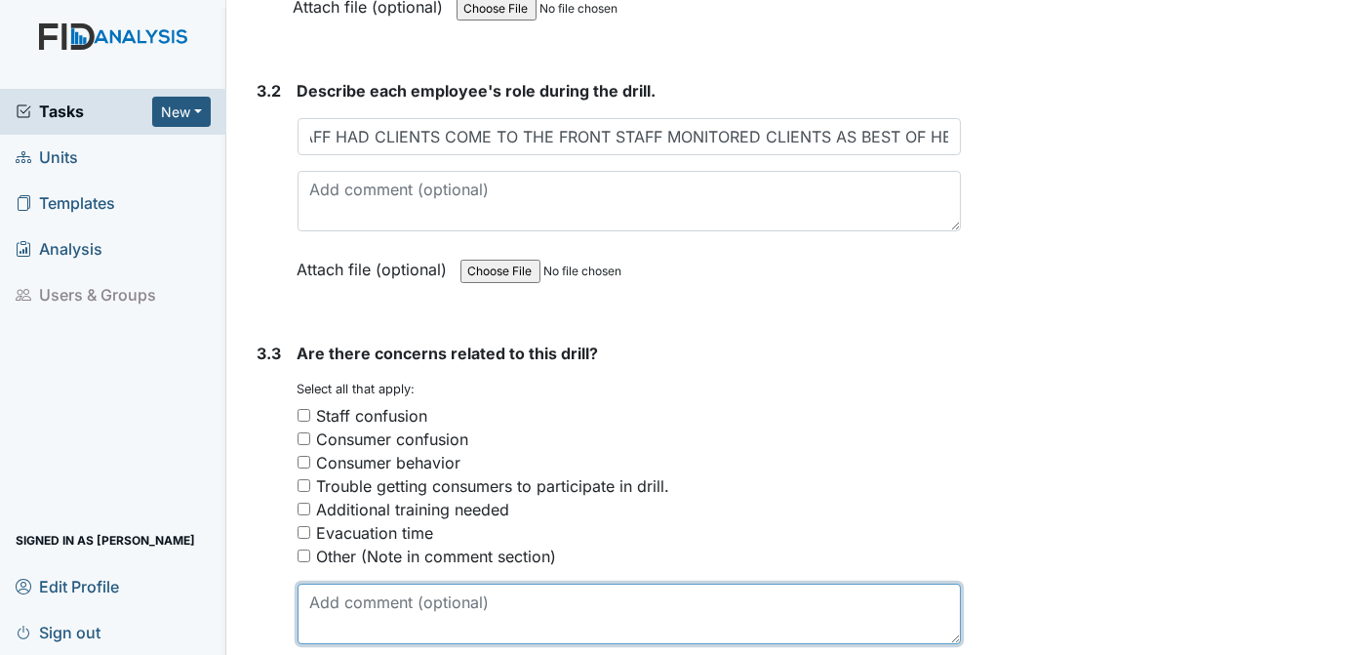
click at [438, 600] on textarea at bounding box center [630, 613] width 664 height 60
type textarea "N/A"
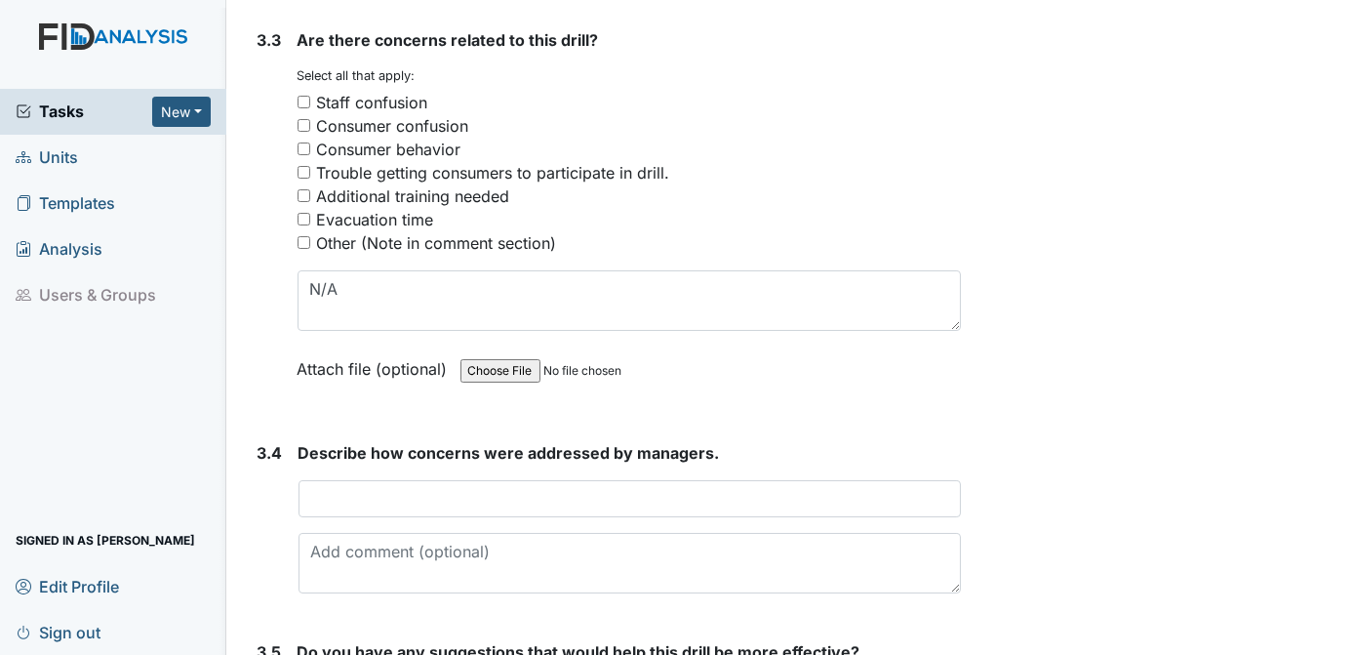
scroll to position [2870, 0]
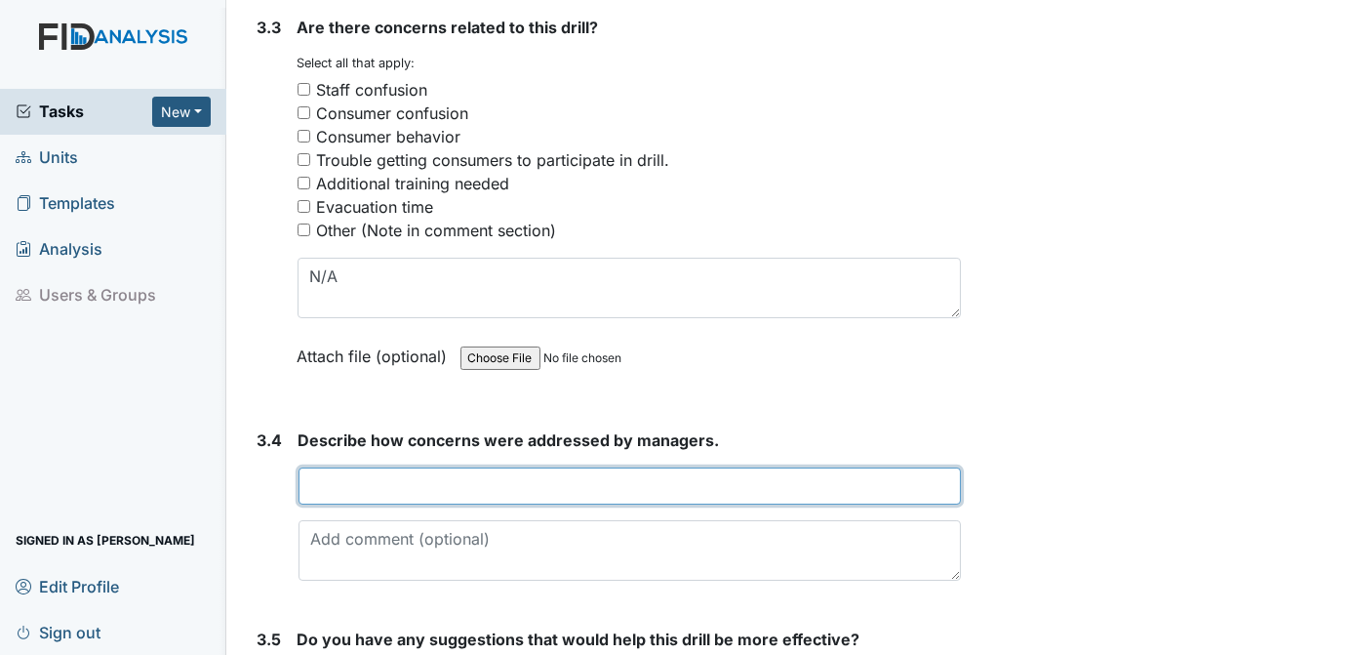
click at [458, 470] on input "text" at bounding box center [630, 485] width 663 height 37
click at [528, 472] on input "ALL CONSUMERS COMPLIES" at bounding box center [630, 485] width 663 height 37
type input "ALL CONSUMERS COMPLIED"
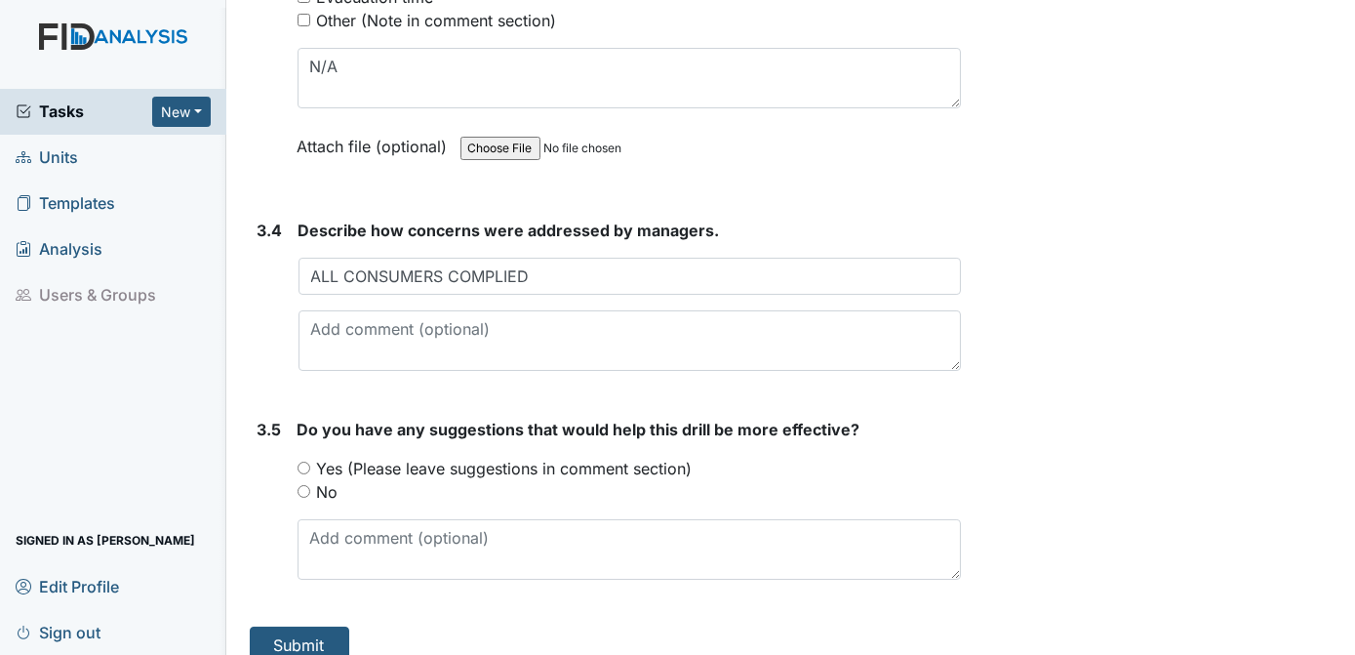
scroll to position [3085, 0]
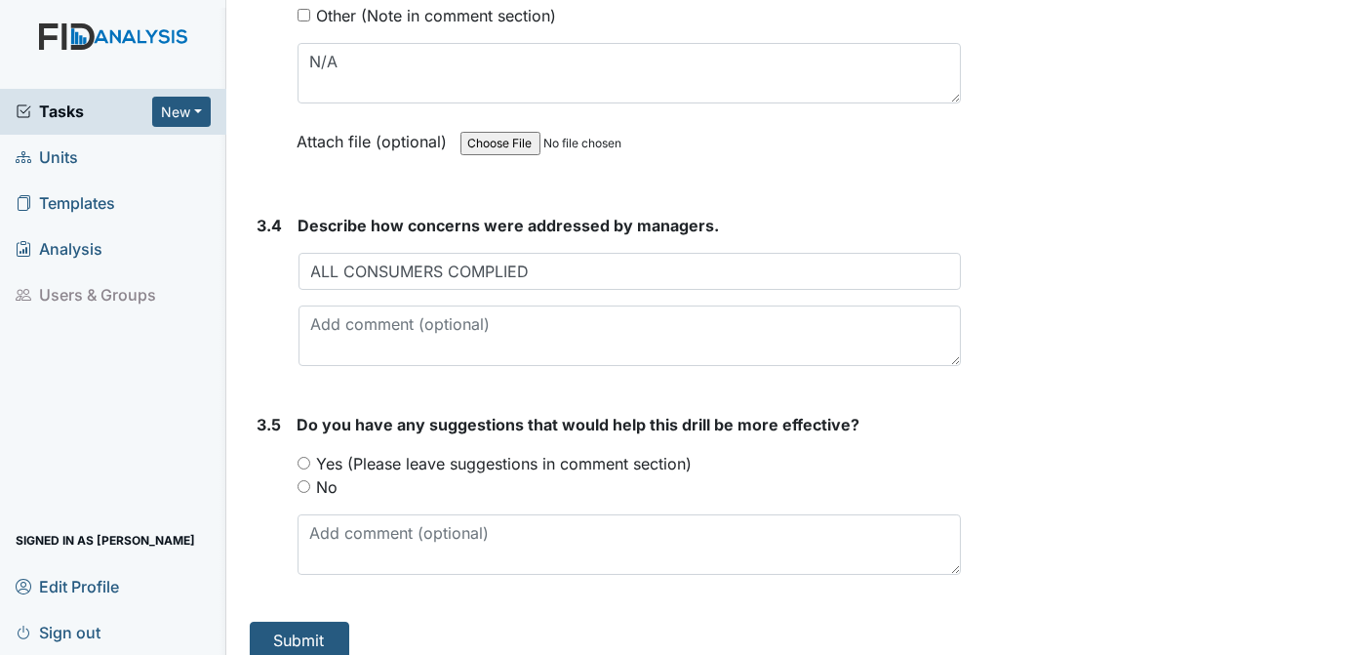
click at [306, 480] on input "No" at bounding box center [304, 486] width 13 height 13
radio input "true"
click at [333, 641] on main "Form: Disaster Drill Report ID: #00011241 Open Autosaving... Location: Deerfiel…" at bounding box center [791, 327] width 1130 height 655
click at [336, 621] on button "Submit" at bounding box center [300, 639] width 100 height 37
